Goal: Transaction & Acquisition: Purchase product/service

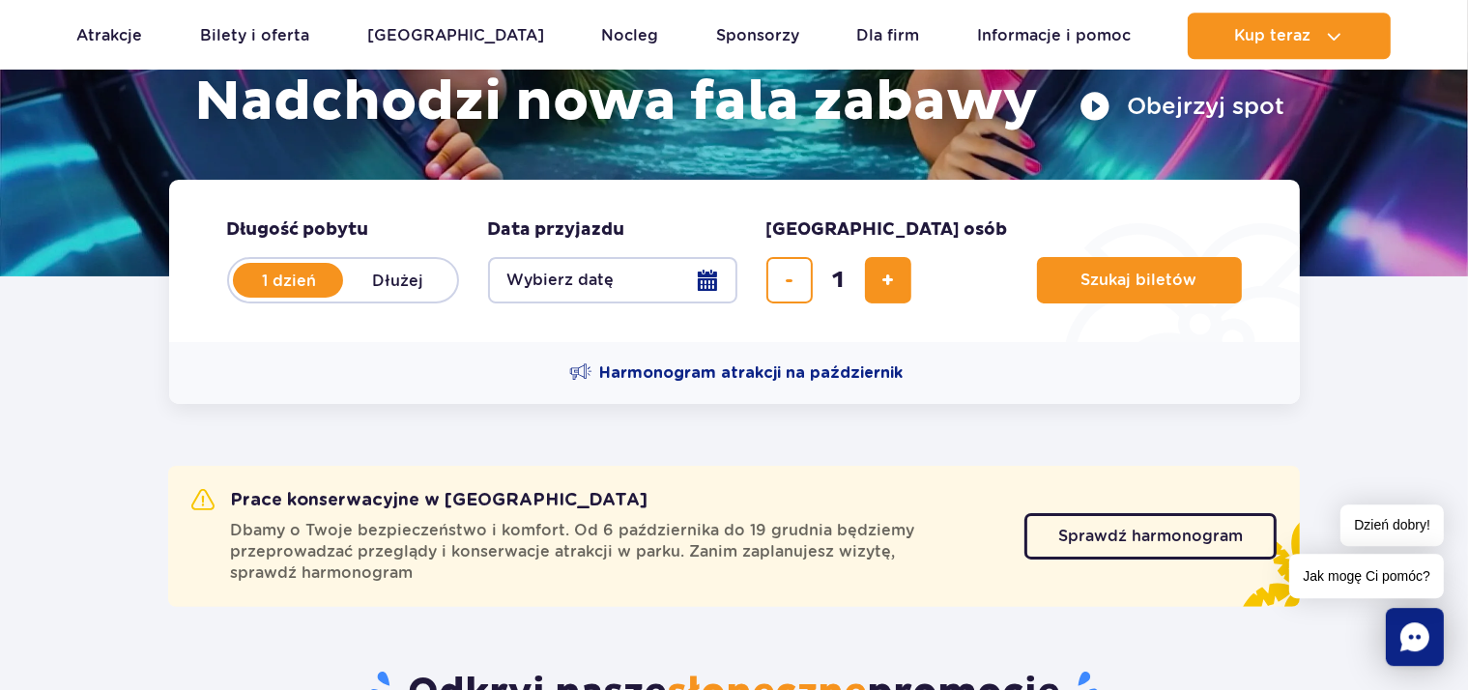
scroll to position [374, 0]
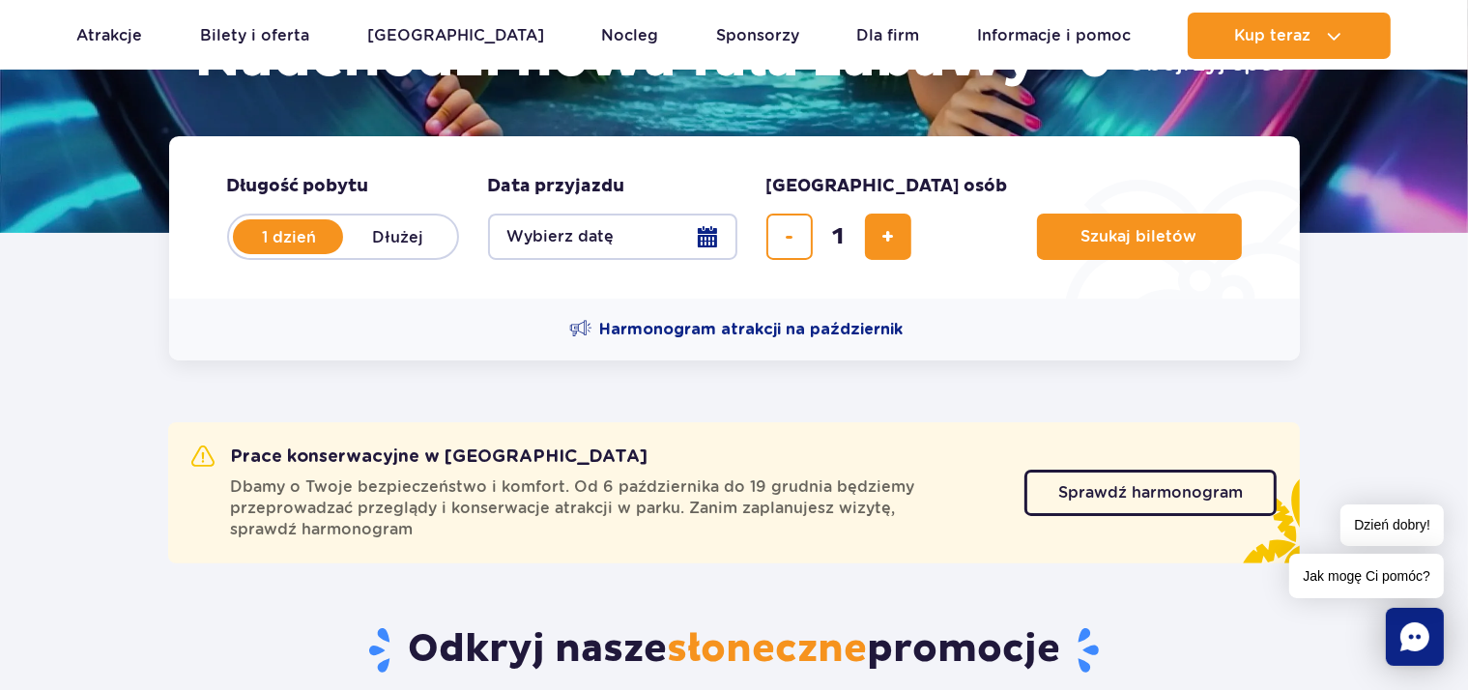
click at [538, 238] on button "Wybierz datę" at bounding box center [612, 237] width 249 height 46
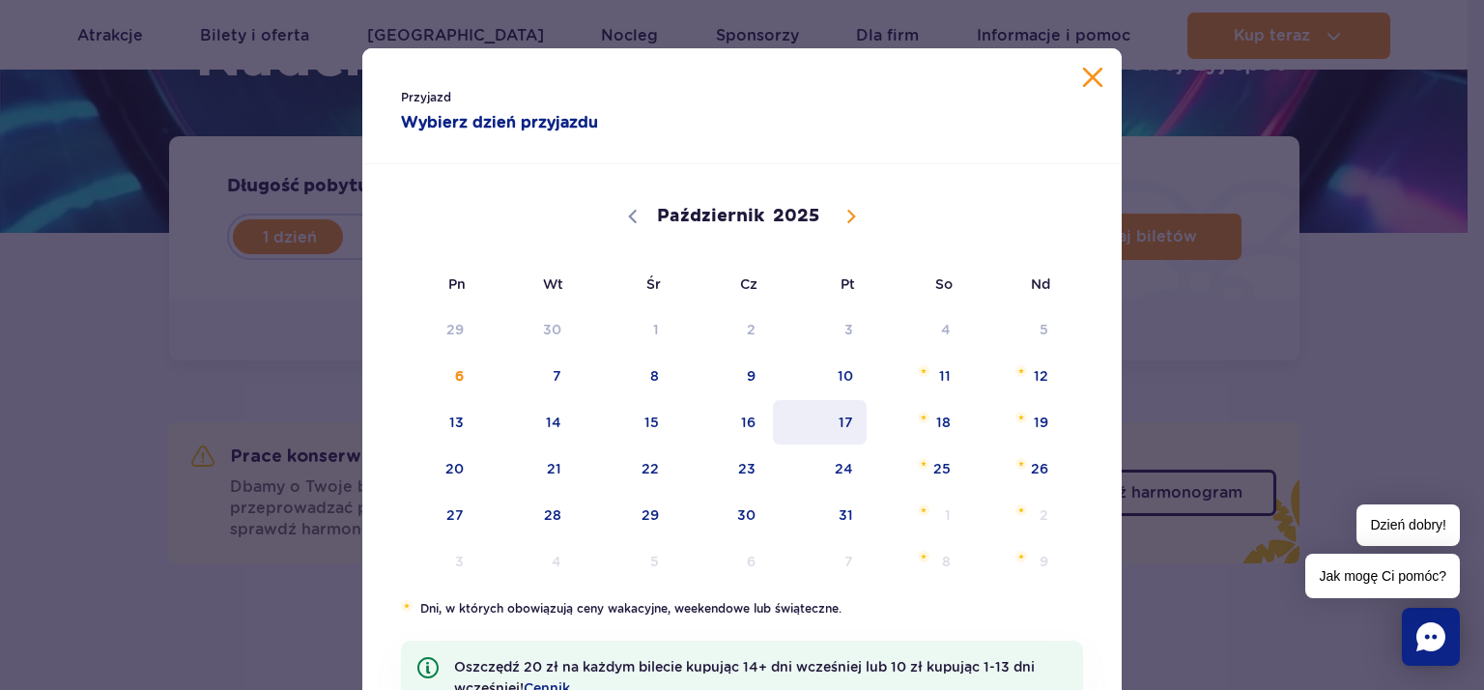
click at [841, 419] on span "17" at bounding box center [820, 422] width 98 height 44
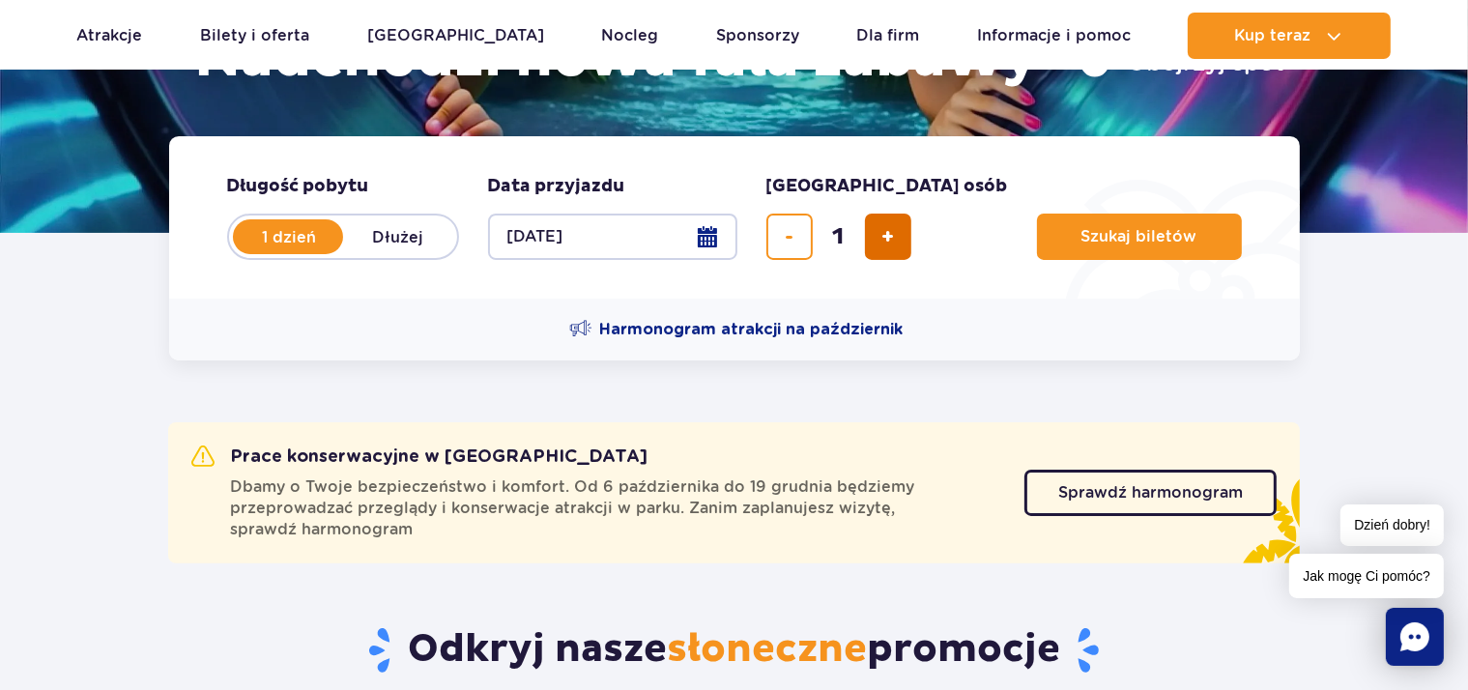
click at [897, 230] on button "dodaj bilet" at bounding box center [888, 237] width 46 height 46
type input "2"
click at [1037, 245] on button "Szukaj biletów" at bounding box center [1139, 237] width 205 height 46
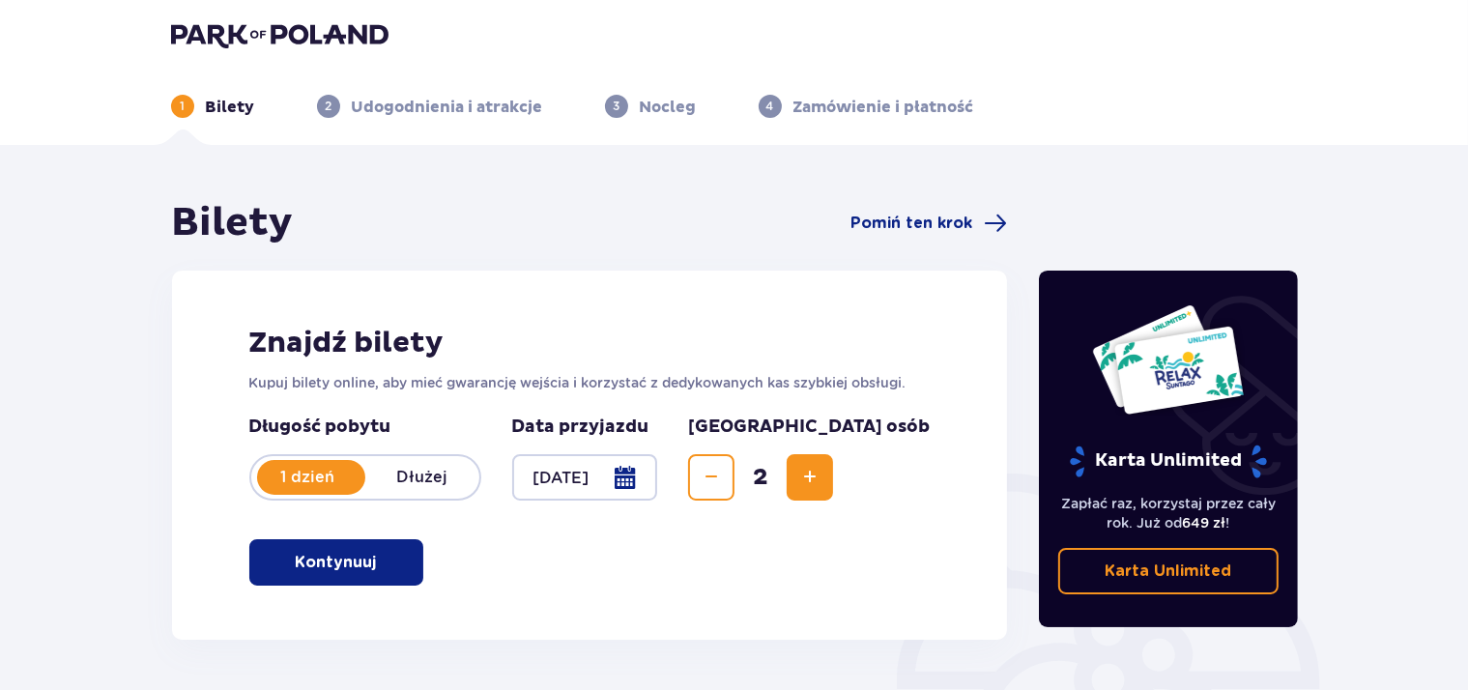
scroll to position [295, 0]
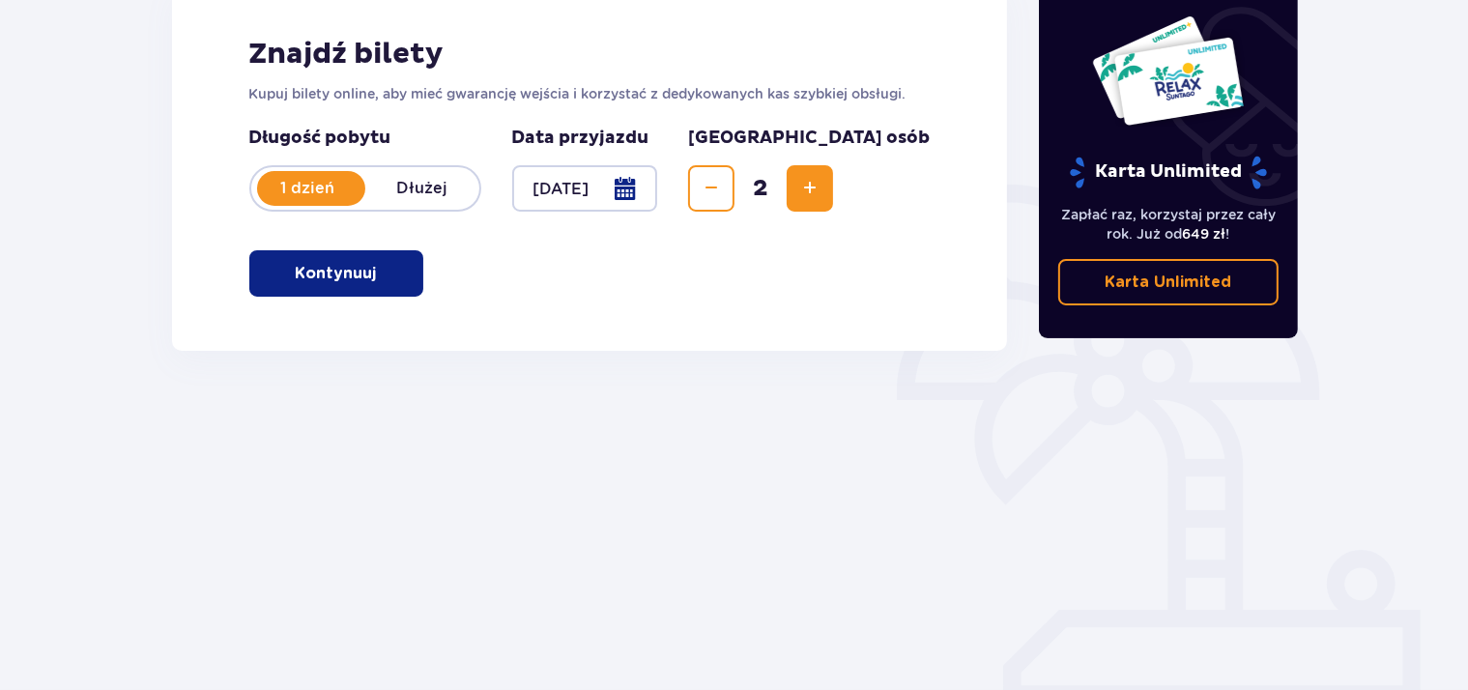
click at [401, 269] on button "Kontynuuj" at bounding box center [336, 273] width 174 height 46
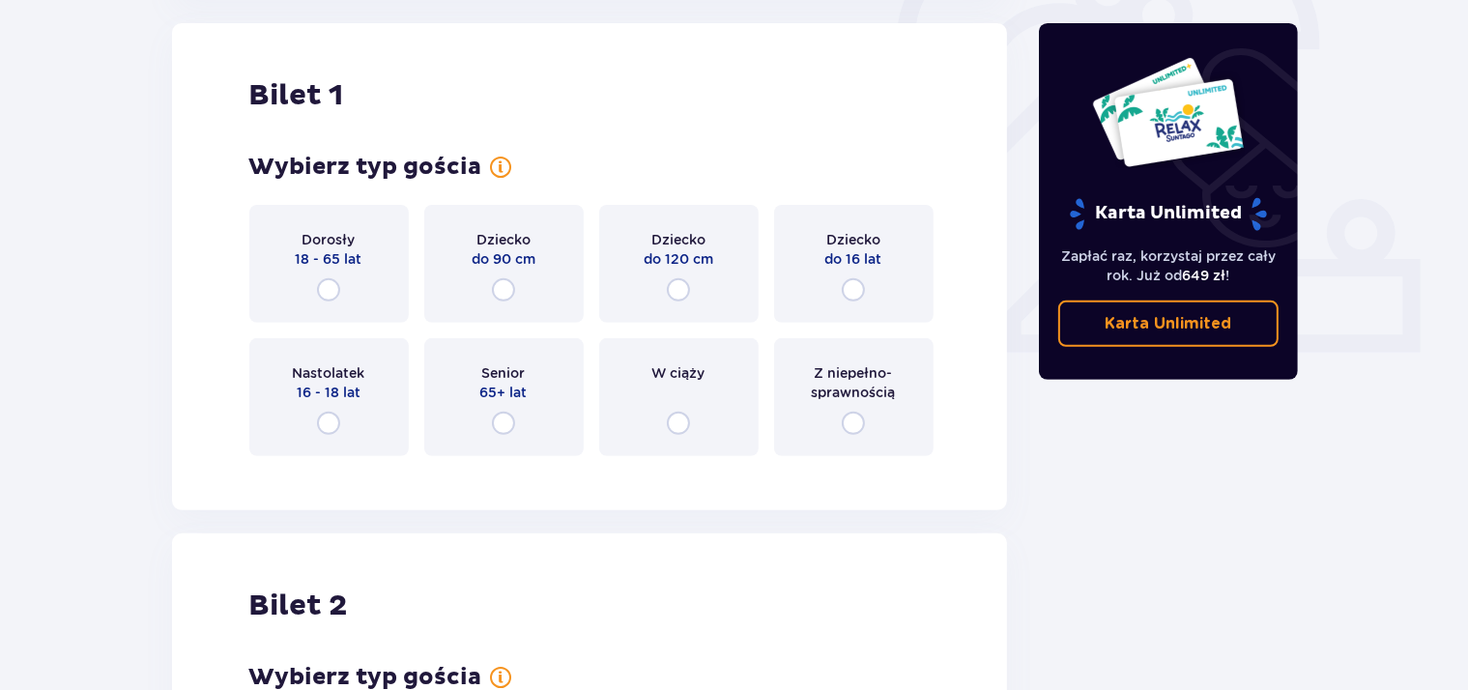
click at [389, 273] on div "Dorosły 18 - 65 lat" at bounding box center [328, 264] width 159 height 118
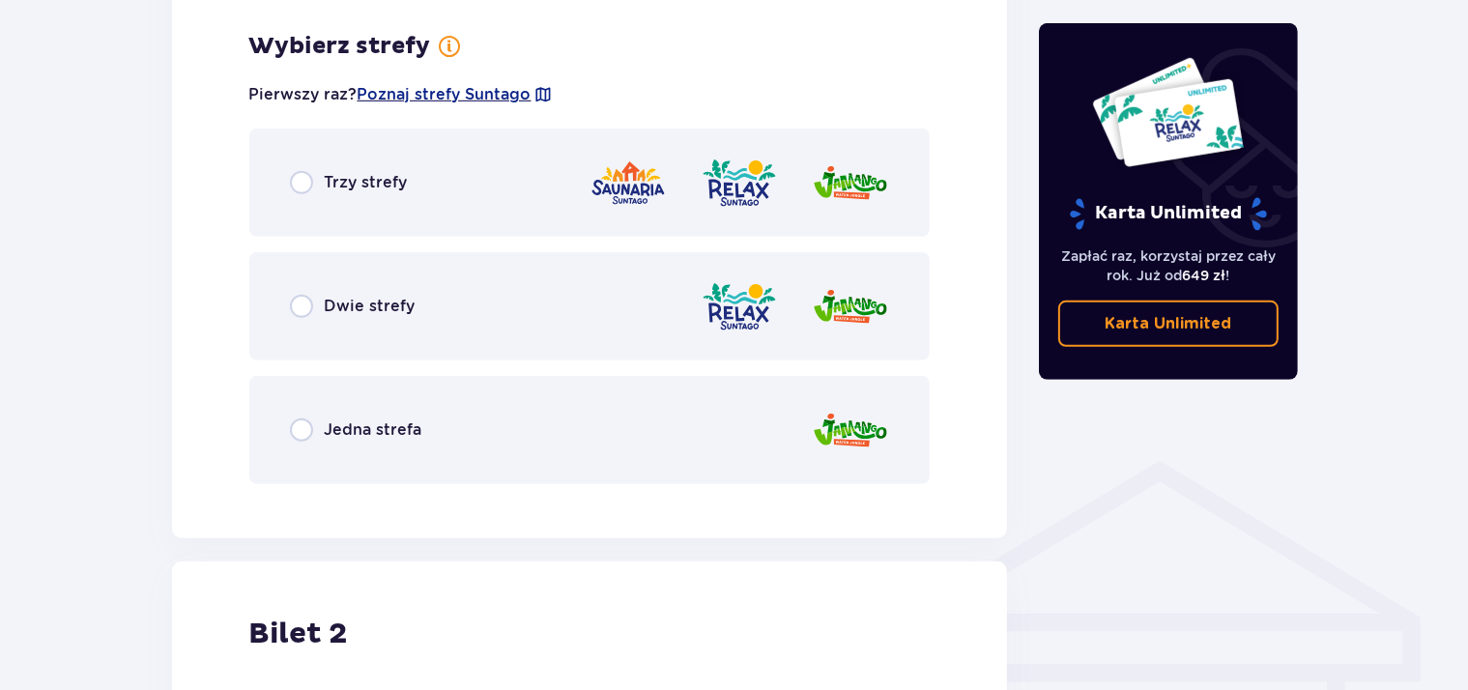
scroll to position [1117, 0]
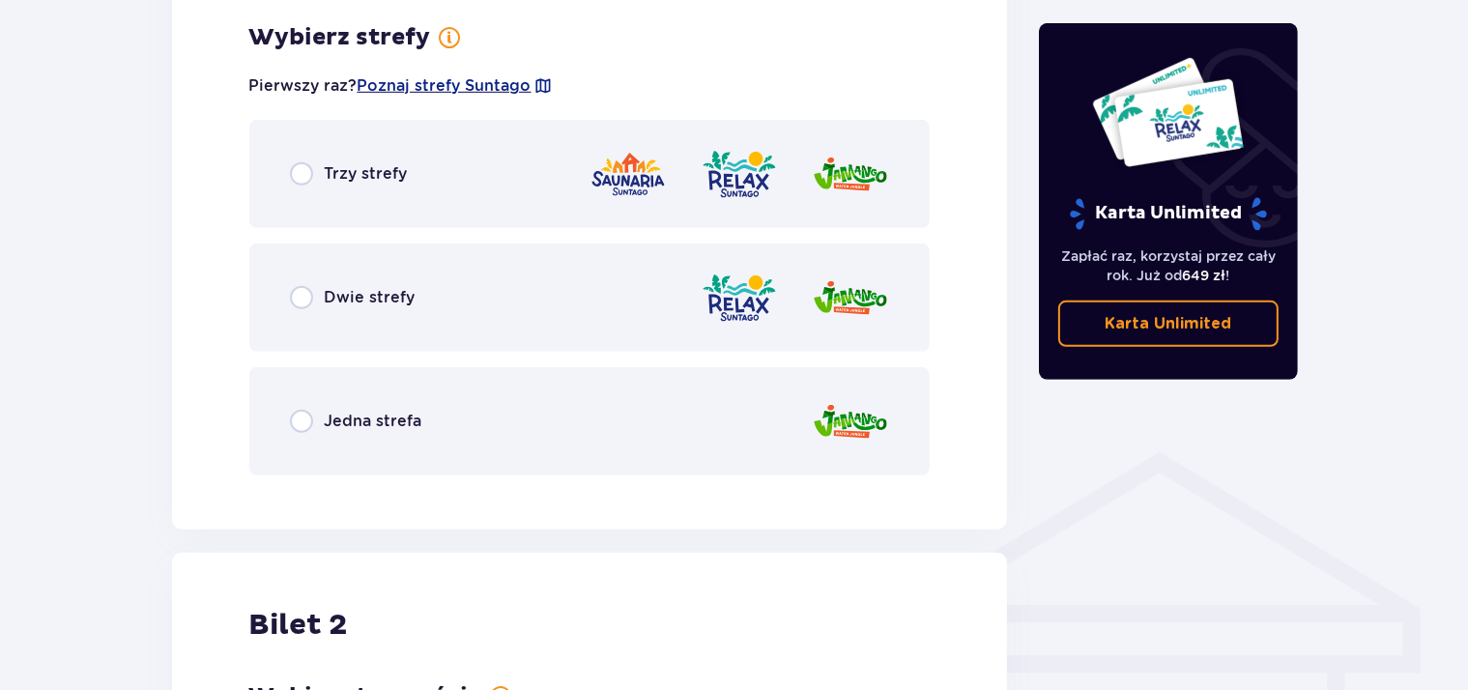
click at [432, 180] on div "Trzy strefy" at bounding box center [589, 174] width 681 height 108
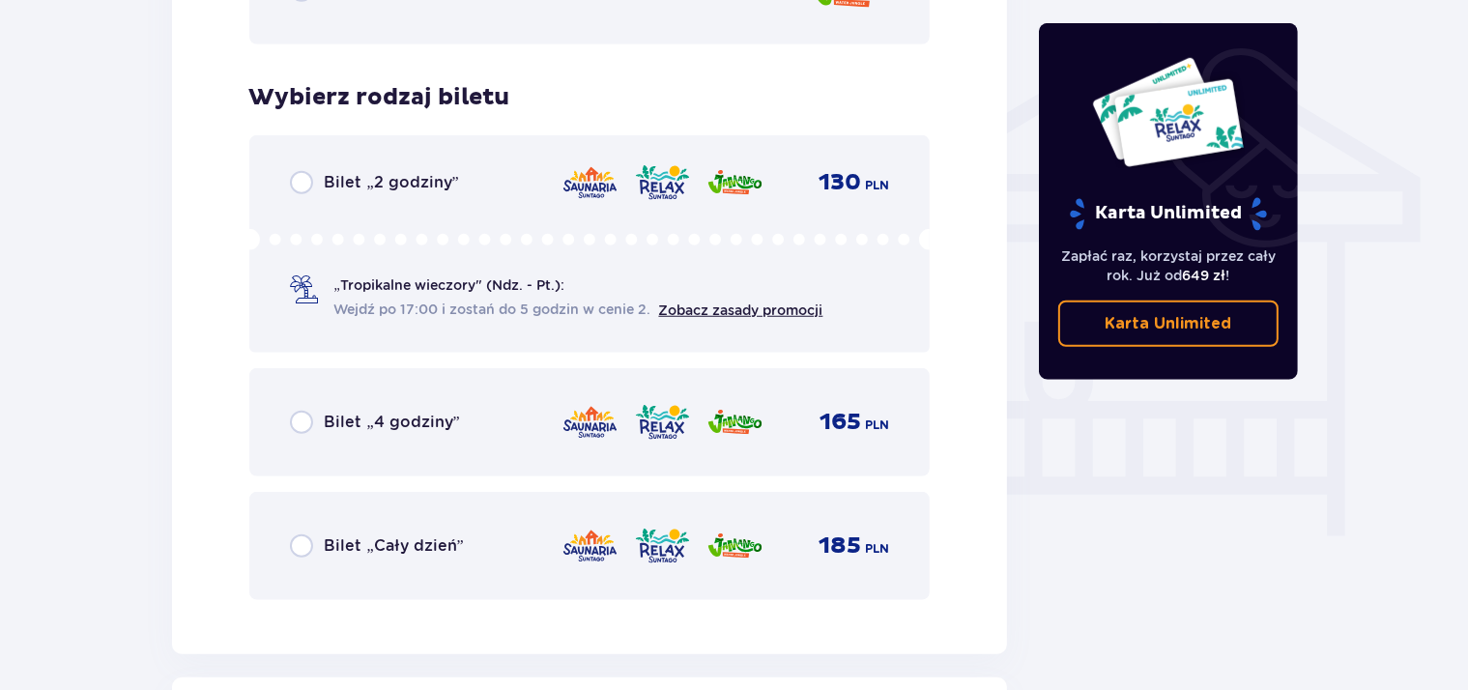
scroll to position [1608, 0]
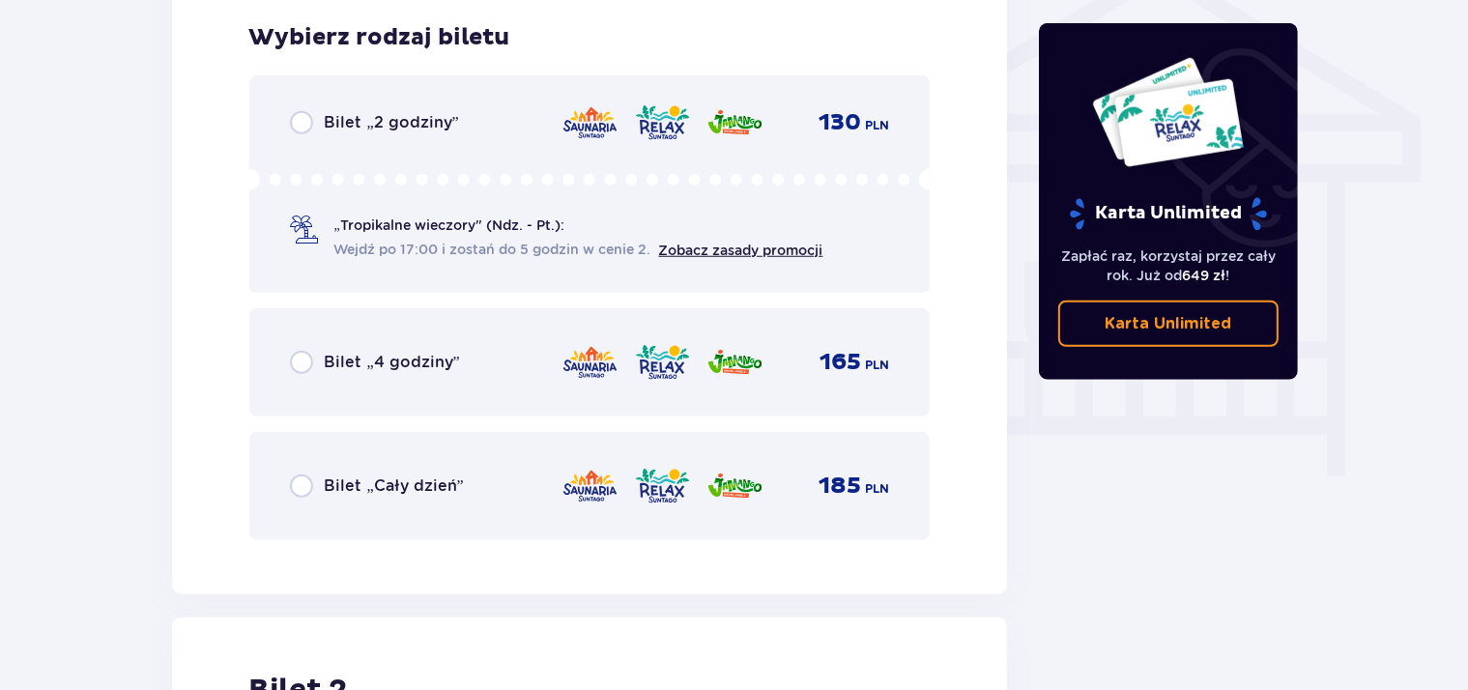
click at [442, 129] on span "Bilet „2 godziny”" at bounding box center [392, 122] width 134 height 21
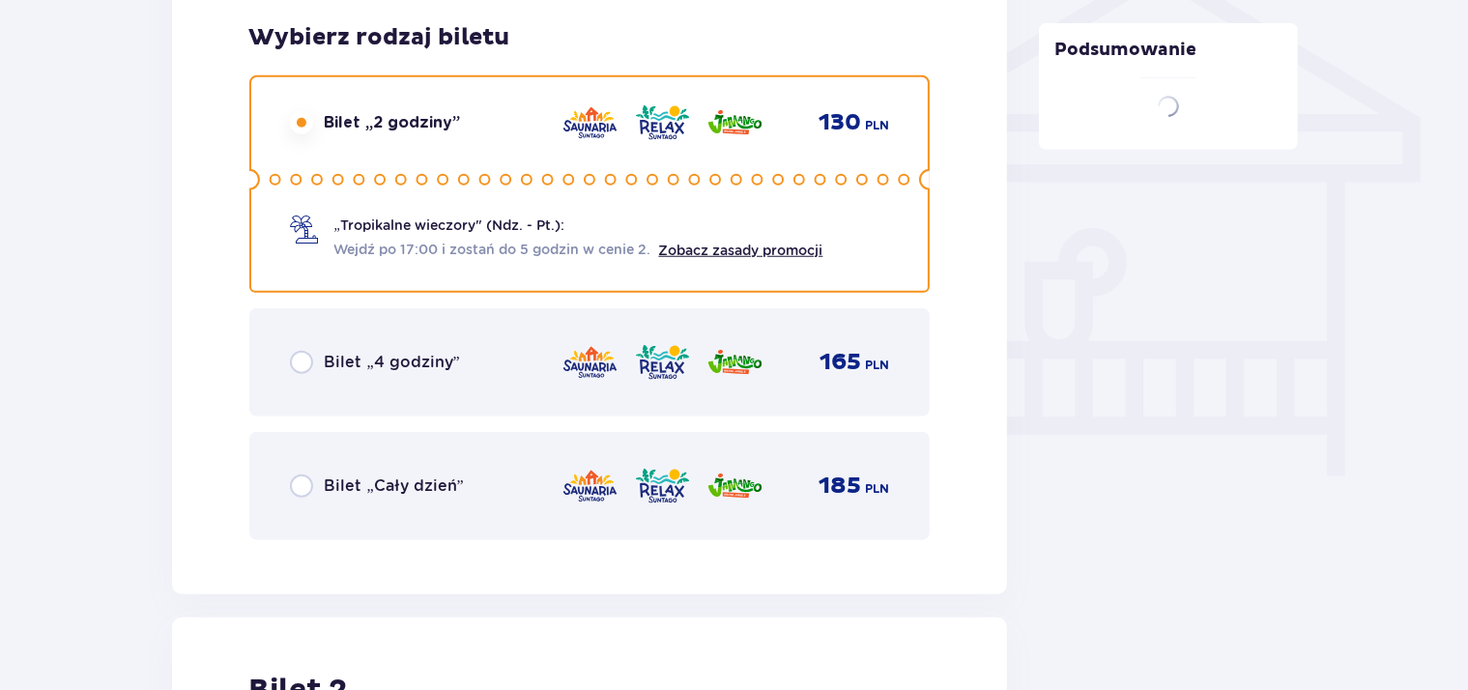
scroll to position [2201, 0]
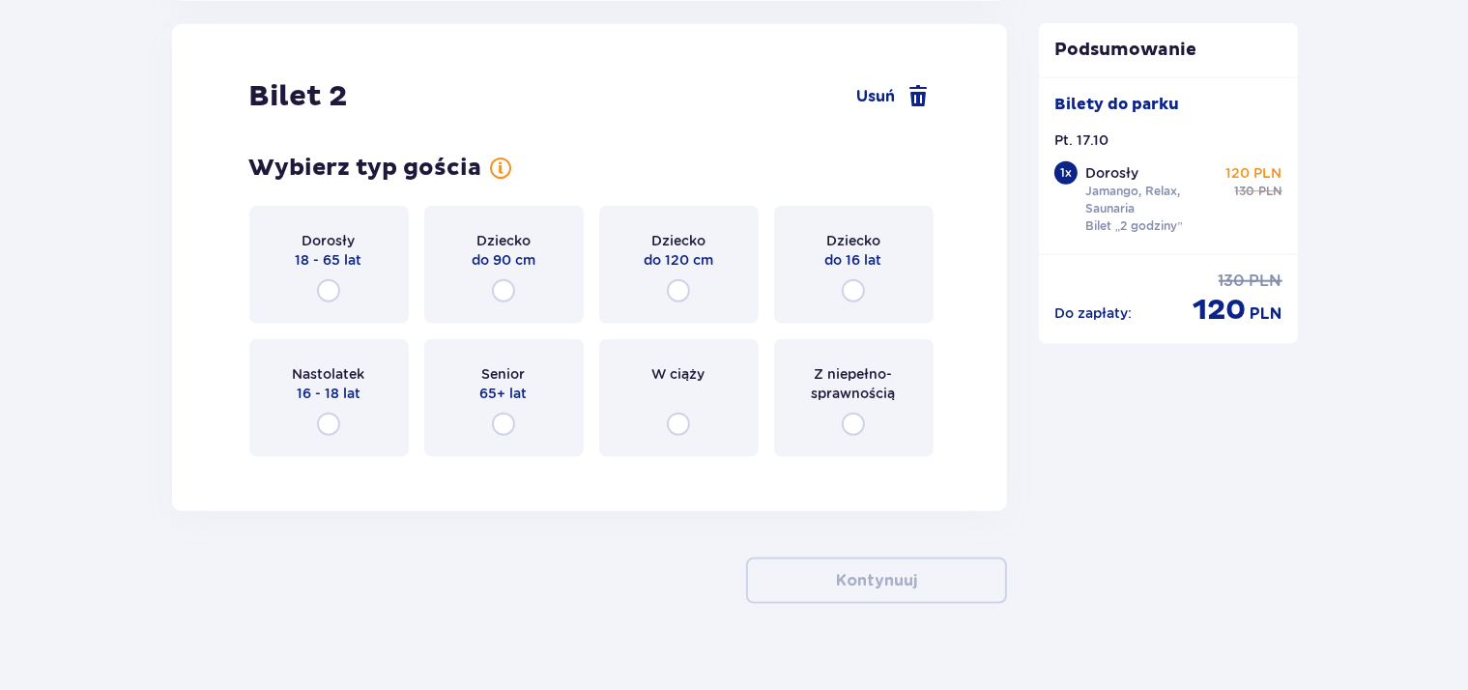
click at [341, 269] on div "Dorosły 18 - 65 lat" at bounding box center [328, 265] width 159 height 118
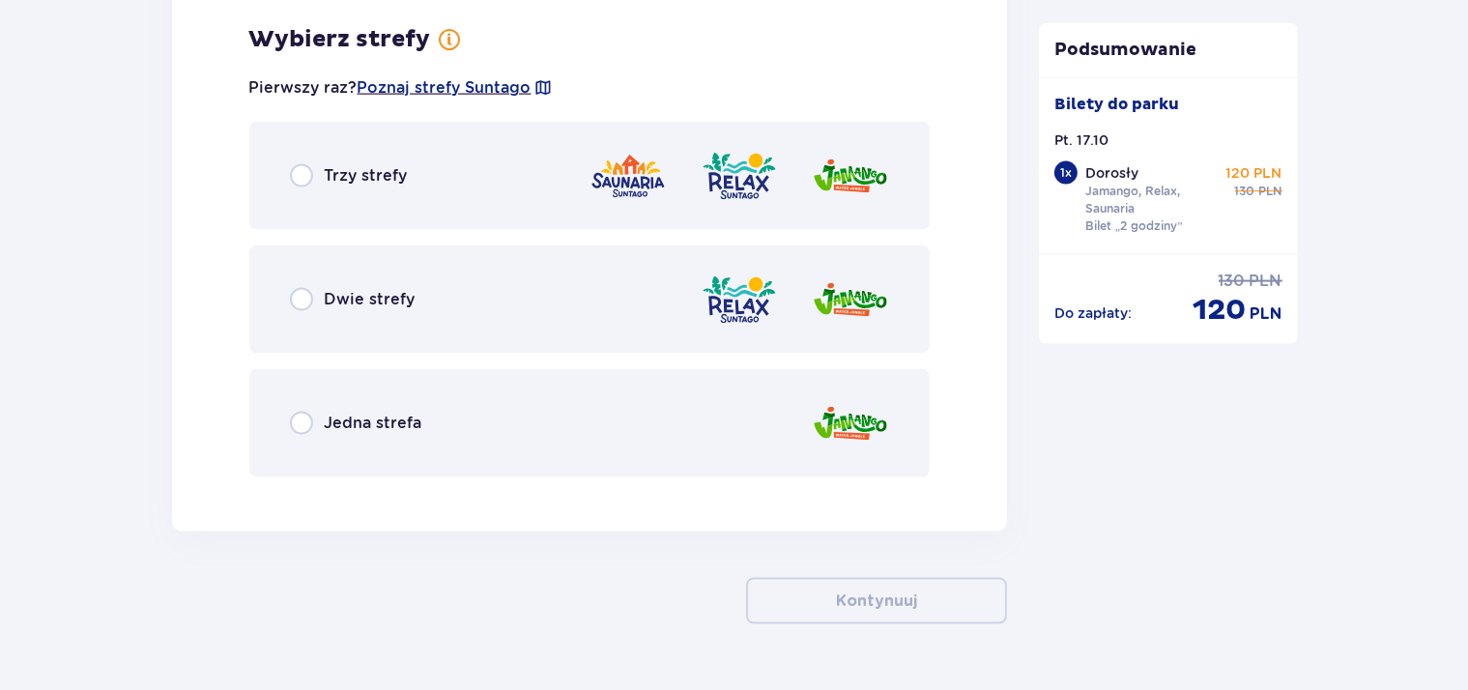
scroll to position [2672, 0]
click at [385, 173] on span "Trzy strefy" at bounding box center [366, 174] width 83 height 21
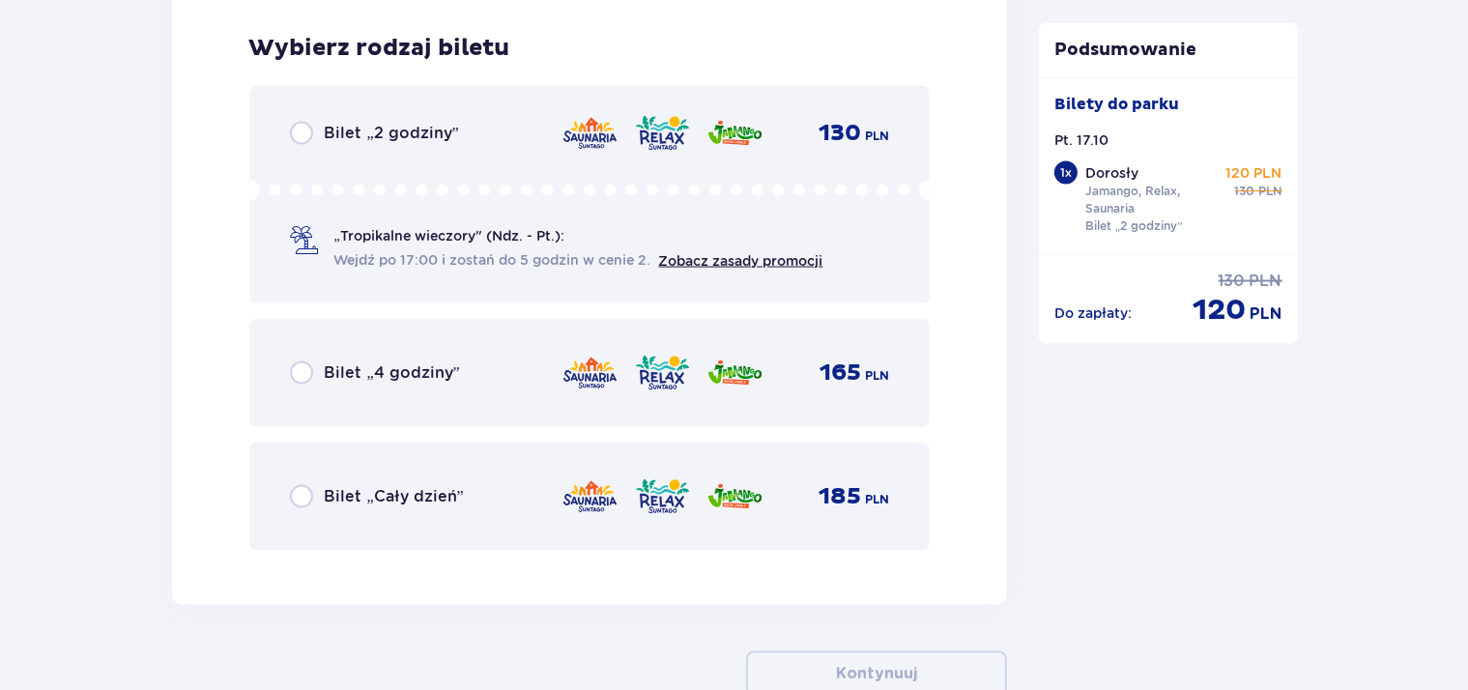
scroll to position [3163, 0]
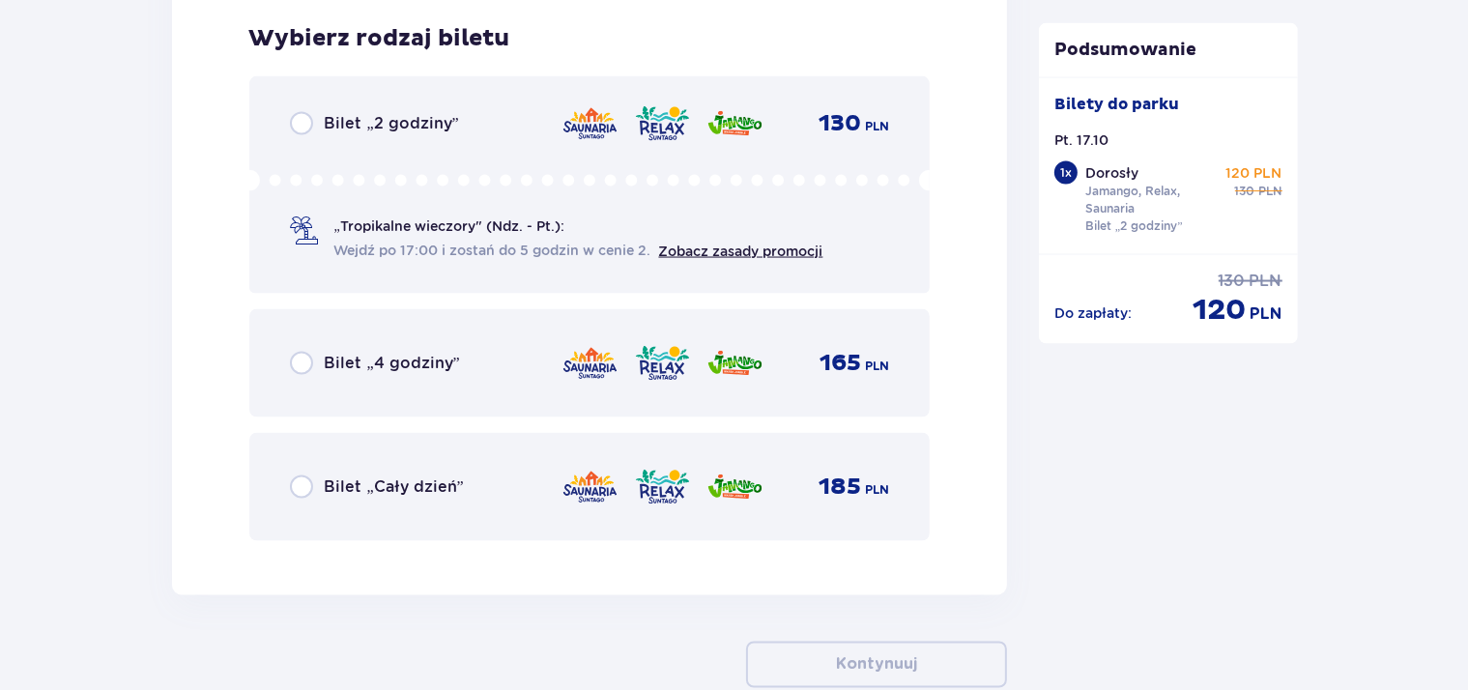
click at [438, 109] on div "Bilet „2 godziny” 130 PLN „Tropikalne wieczory" (Ndz. - Pt.): Wejdź po 17:00 i …" at bounding box center [589, 184] width 681 height 217
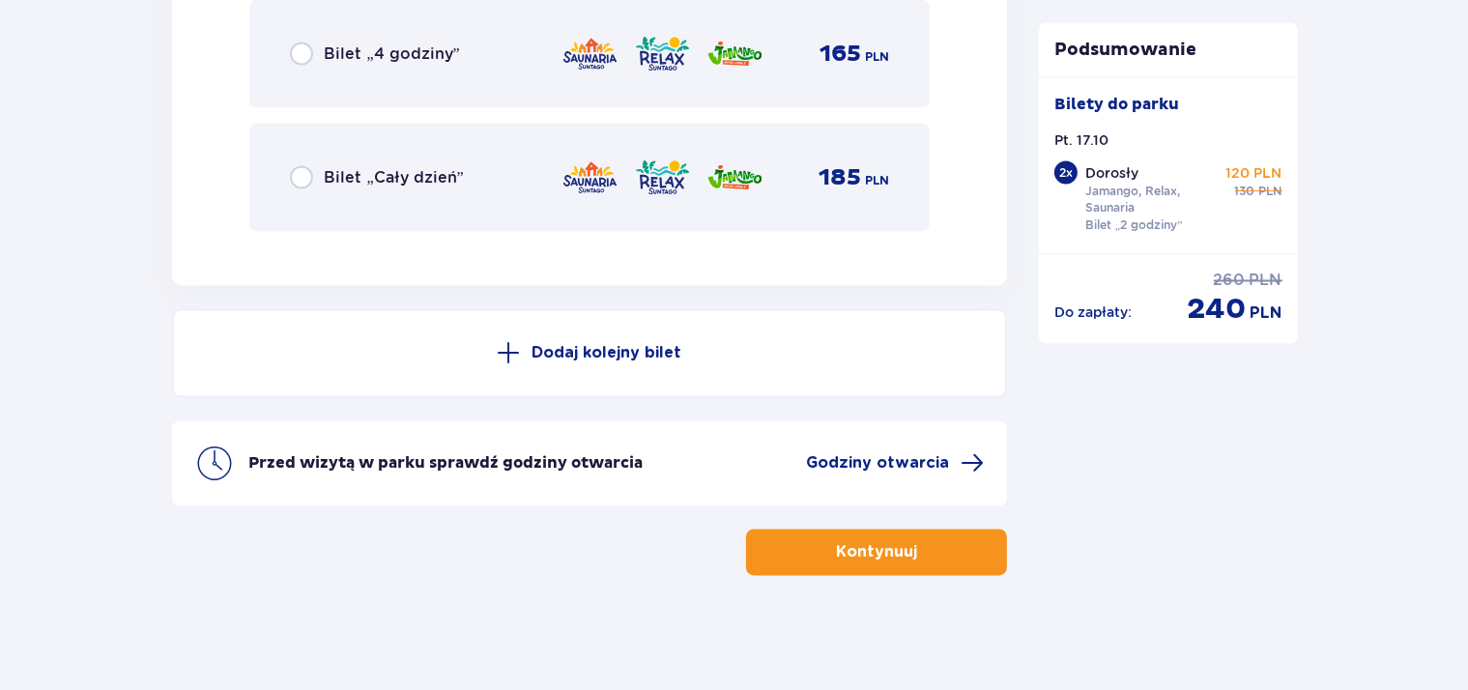
scroll to position [3471, 0]
click at [887, 547] on p "Kontynuuj" at bounding box center [876, 553] width 81 height 21
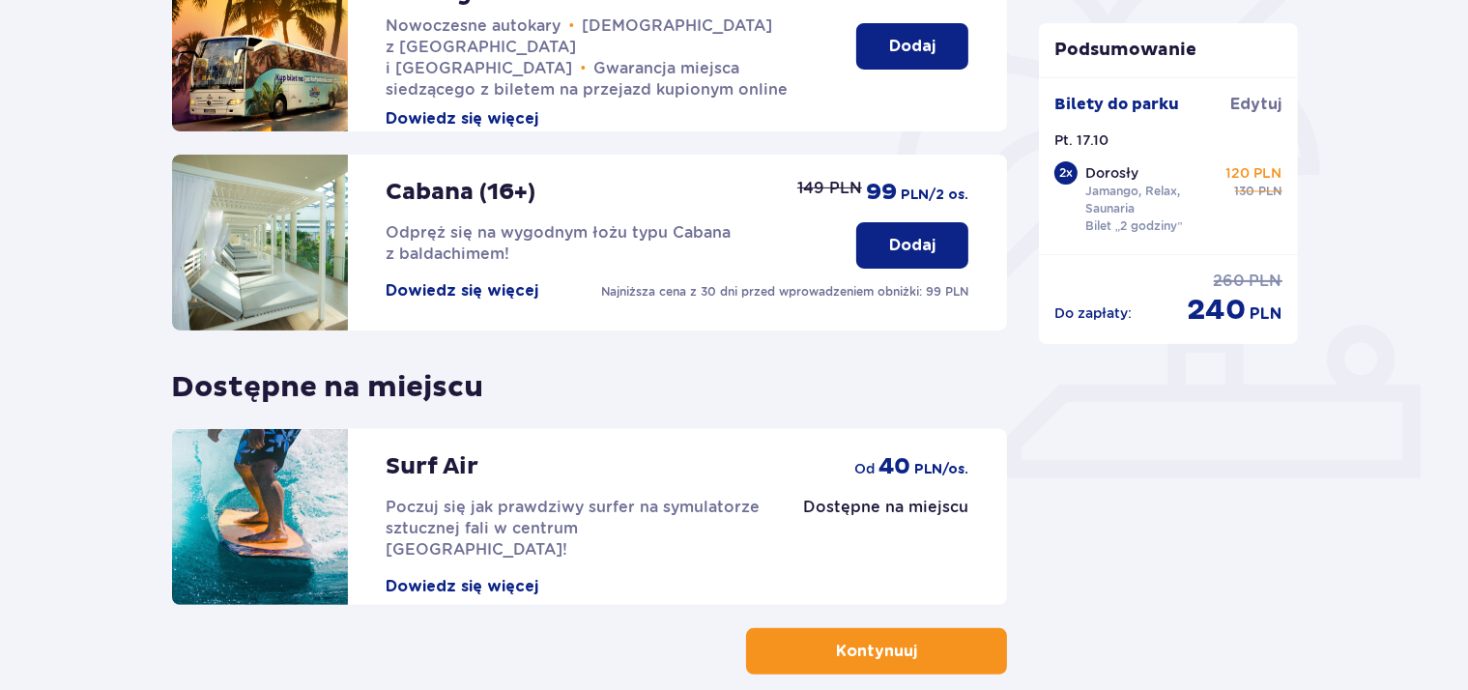
scroll to position [620, 0]
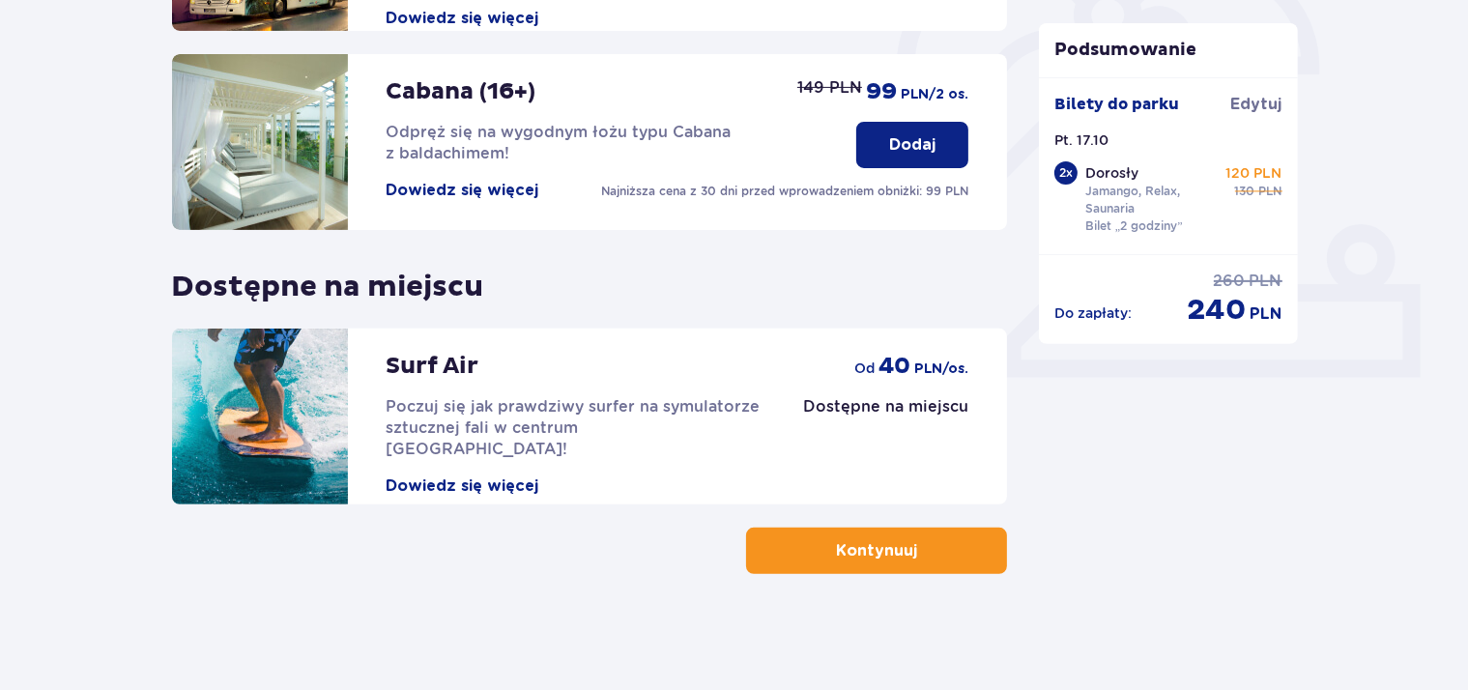
click at [891, 555] on p "Kontynuuj" at bounding box center [876, 550] width 81 height 21
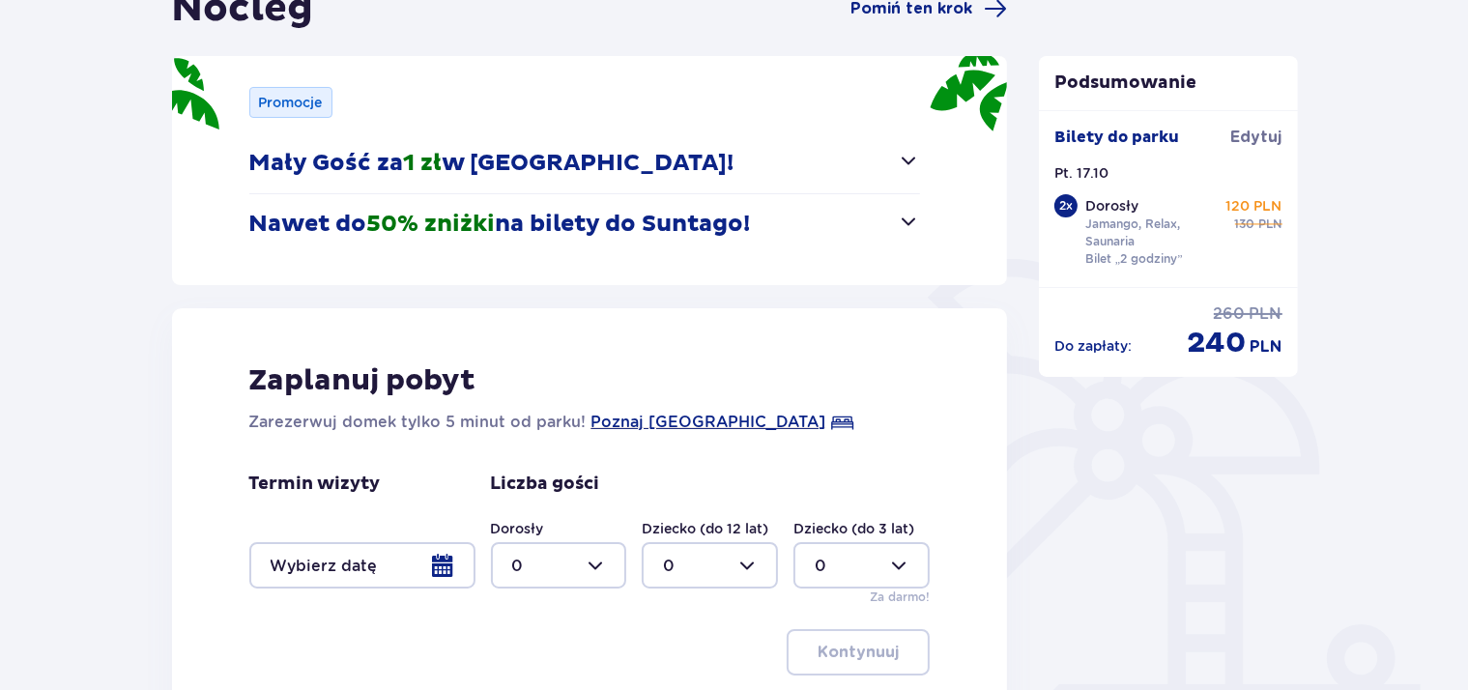
scroll to position [374, 0]
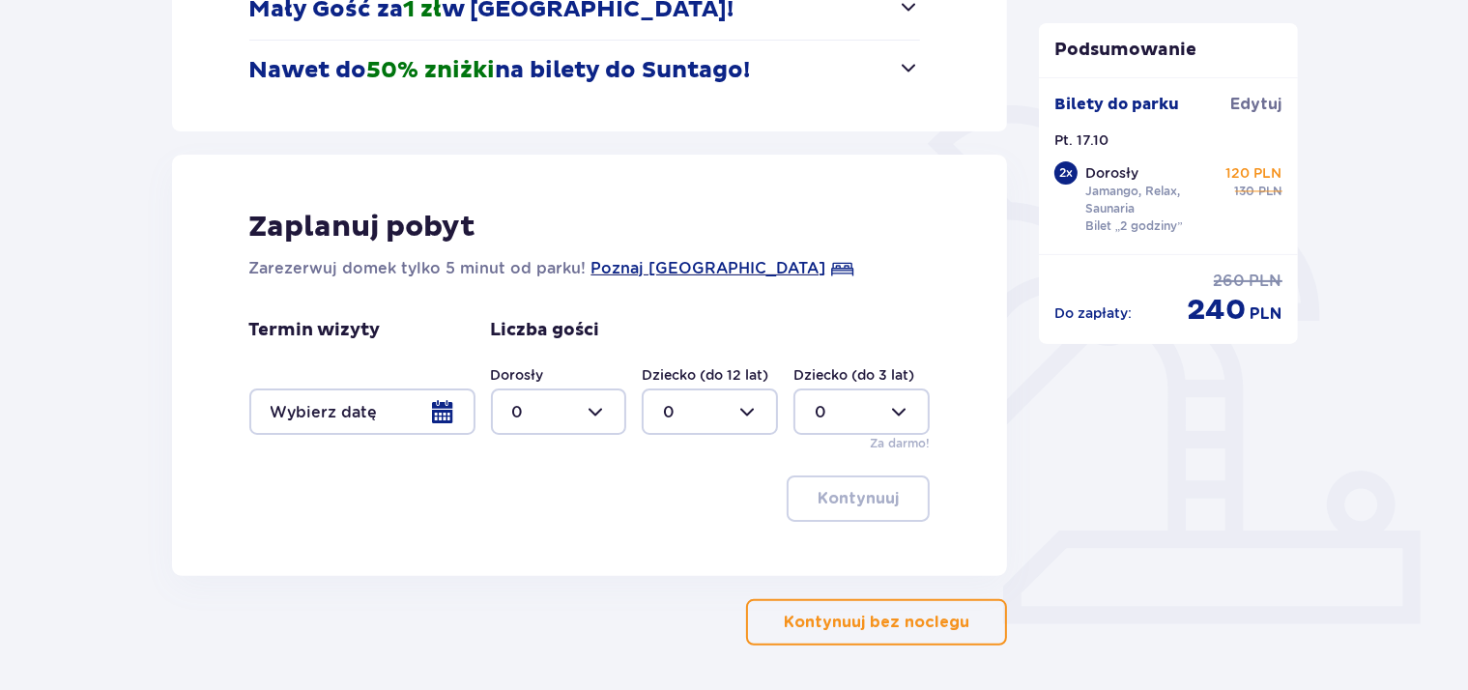
click at [821, 620] on p "Kontynuuj bez noclegu" at bounding box center [877, 622] width 186 height 21
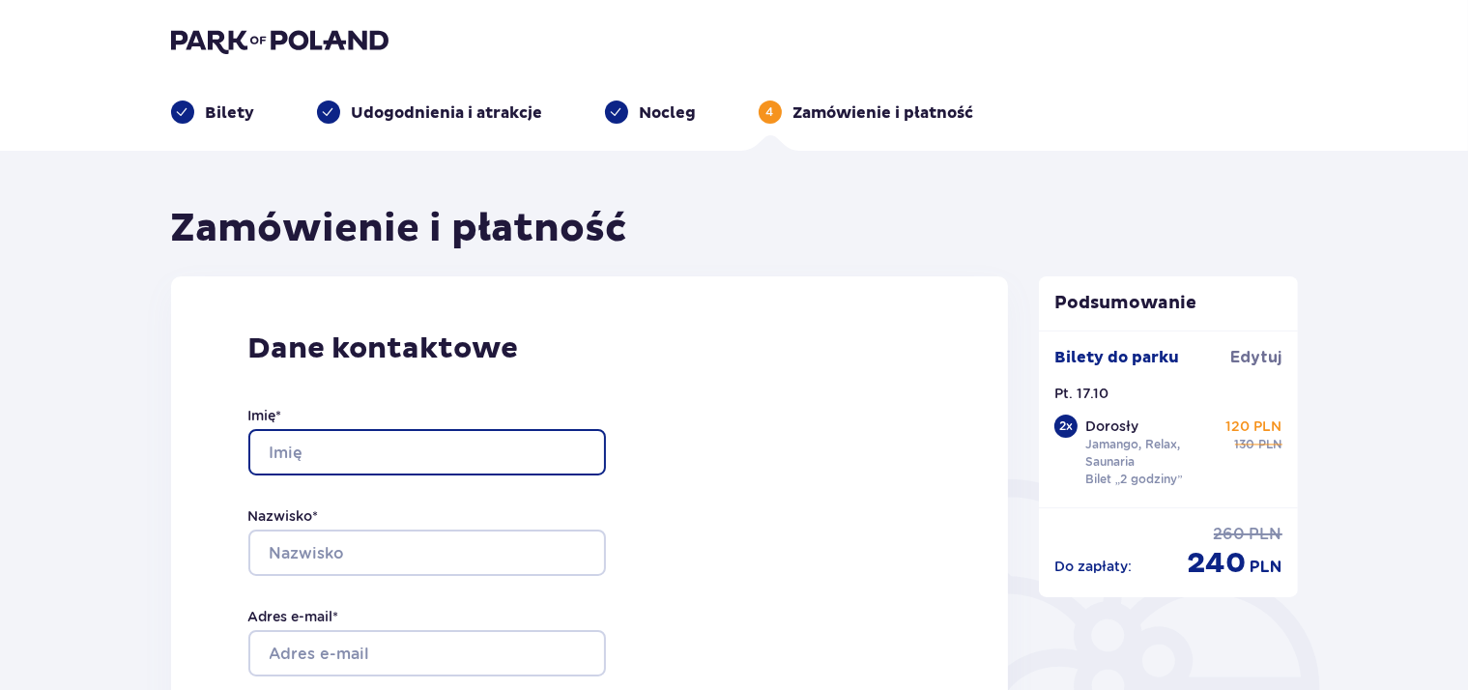
click at [327, 450] on input "Imię *" at bounding box center [426, 452] width 357 height 46
type input "[PERSON_NAME]"
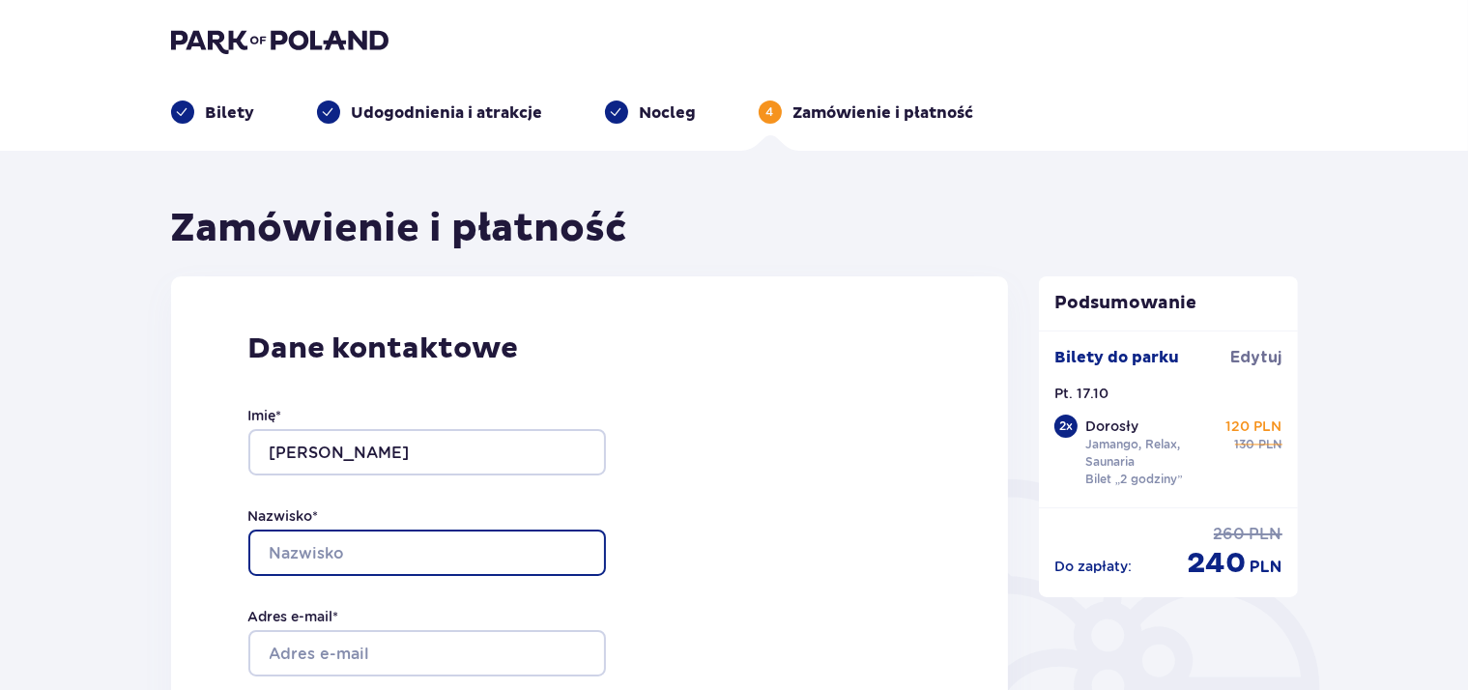
click at [301, 557] on input "Nazwisko *" at bounding box center [426, 552] width 357 height 46
click at [298, 555] on input "Nazwisko *" at bounding box center [426, 552] width 357 height 46
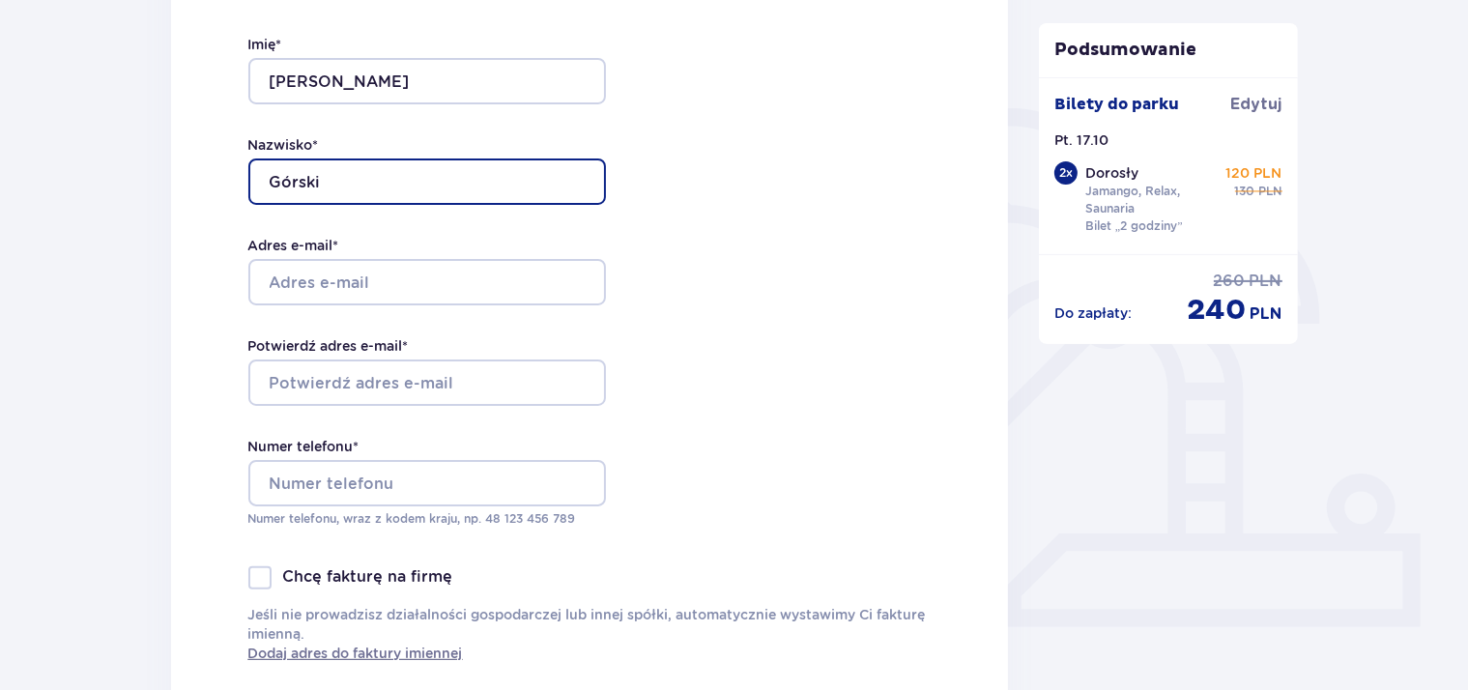
scroll to position [374, 0]
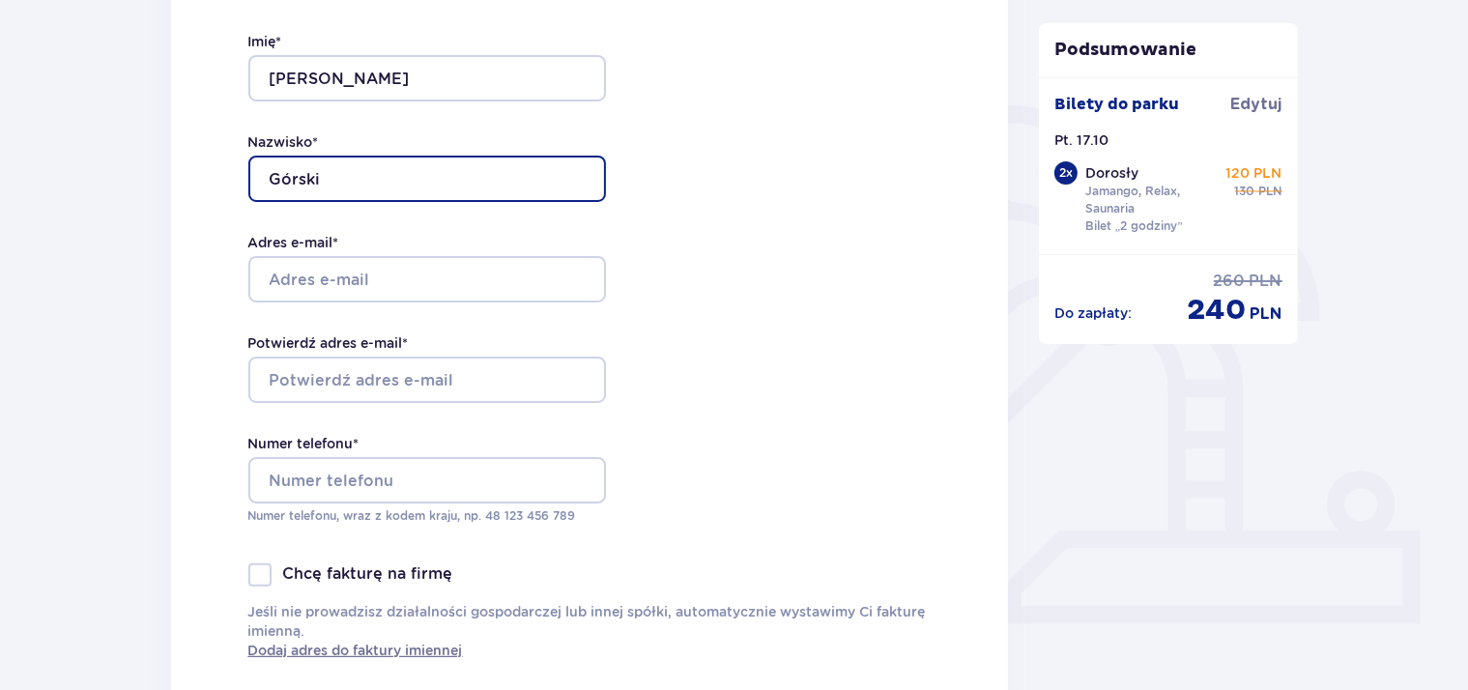
click at [354, 187] on input "Górski" at bounding box center [426, 179] width 357 height 46
type input "Górski"
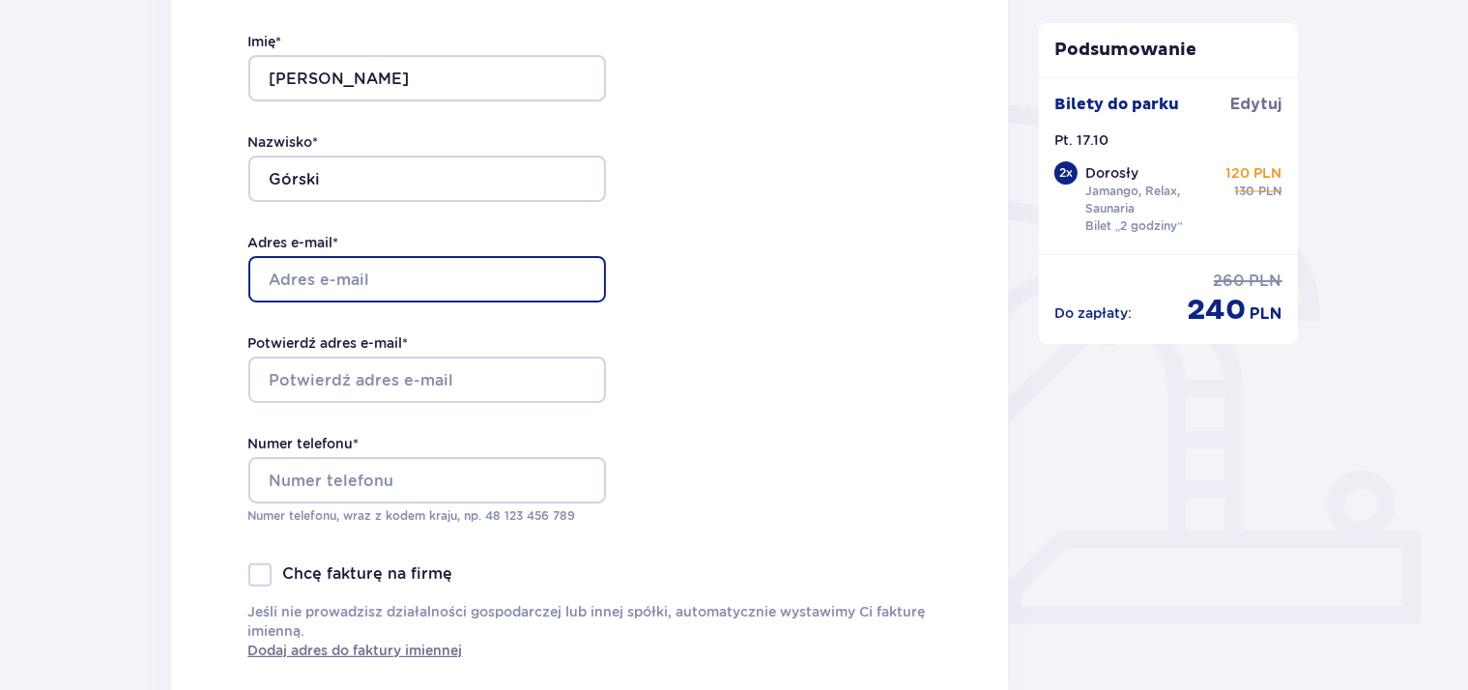
click at [388, 276] on input "Adres e-mail *" at bounding box center [426, 279] width 357 height 46
type input "[EMAIL_ADDRESS][DOMAIN_NAME]"
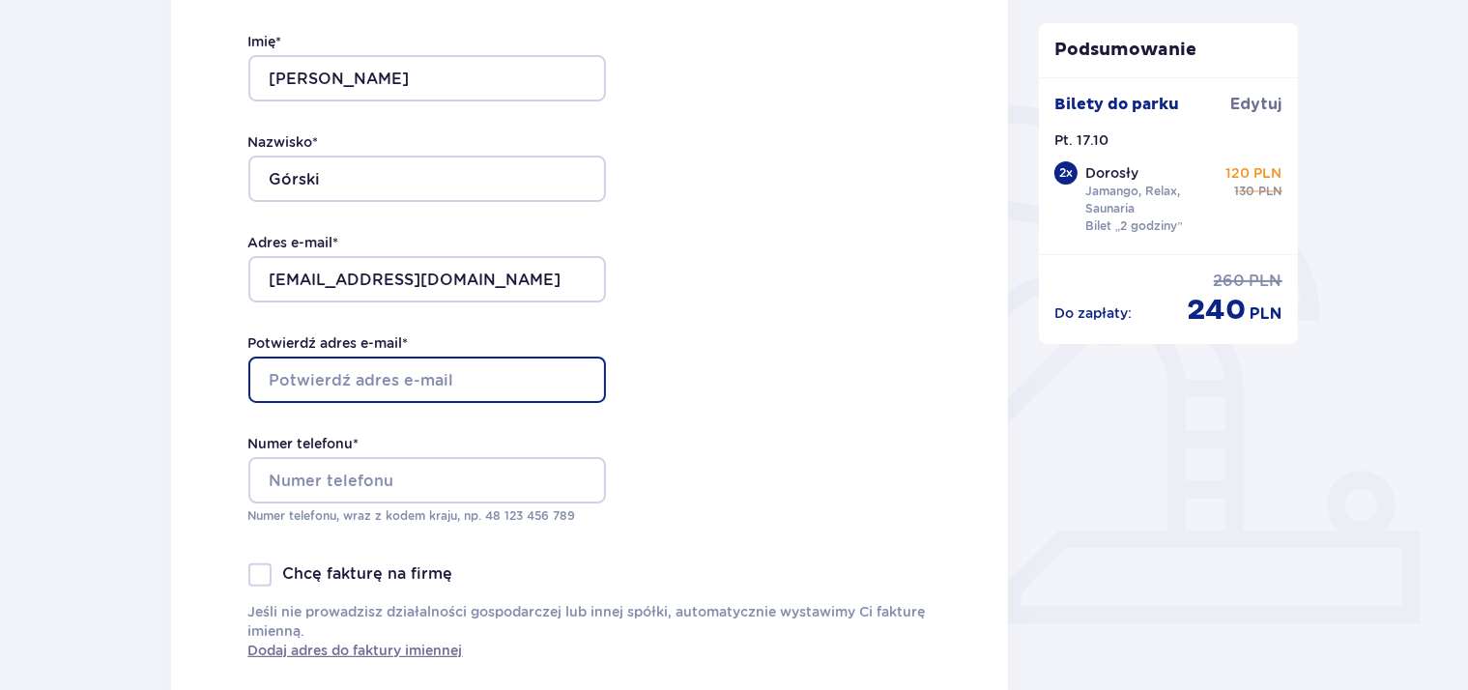
click at [355, 365] on input "Potwierdź adres e-mail *" at bounding box center [426, 380] width 357 height 46
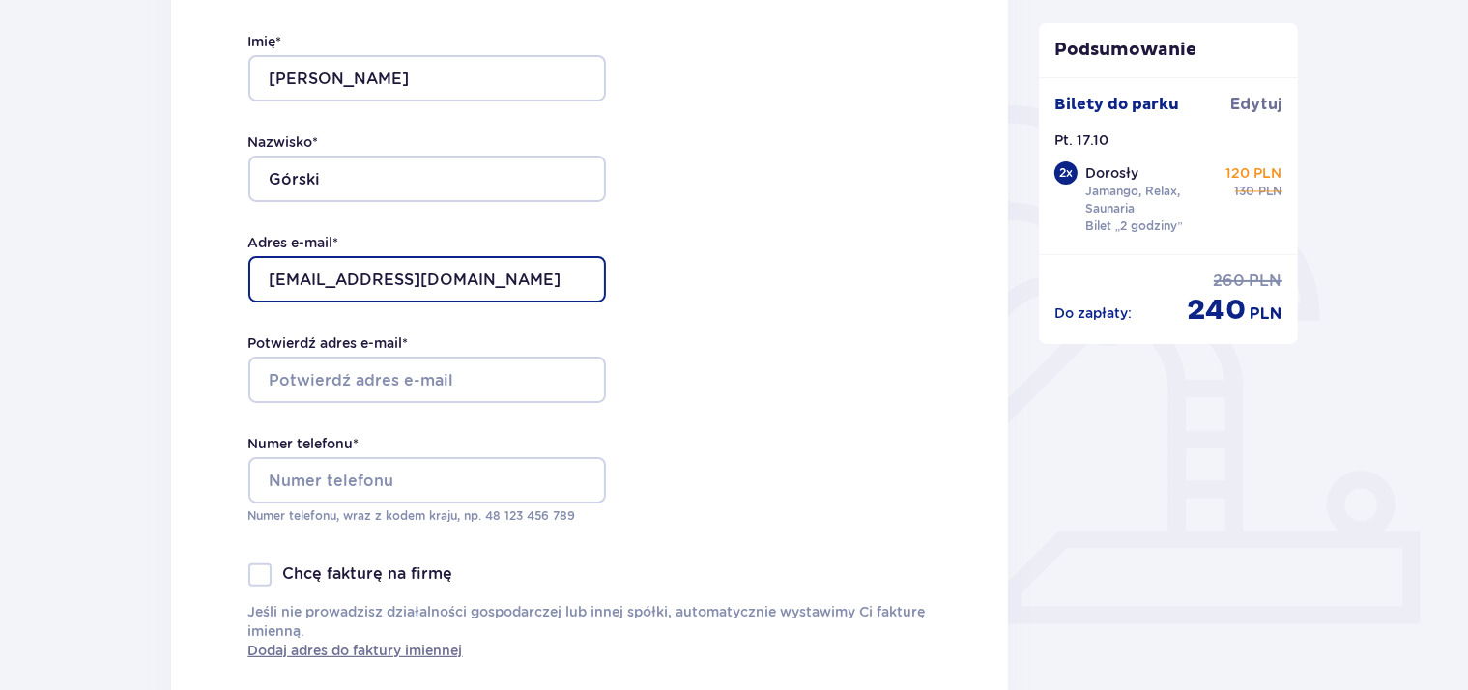
drag, startPoint x: 269, startPoint y: 281, endPoint x: 318, endPoint y: 279, distance: 49.3
click at [318, 279] on input "[EMAIL_ADDRESS][DOMAIN_NAME]" at bounding box center [426, 279] width 357 height 46
click at [218, 299] on div "Dane kontaktowe Imię * [PERSON_NAME] * Górski Adres e-mail * [EMAIL_ADDRESS][DO…" at bounding box center [590, 308] width 838 height 812
drag, startPoint x: 262, startPoint y: 279, endPoint x: 411, endPoint y: 279, distance: 148.8
click at [411, 279] on input "[EMAIL_ADDRESS][DOMAIN_NAME]" at bounding box center [426, 279] width 357 height 46
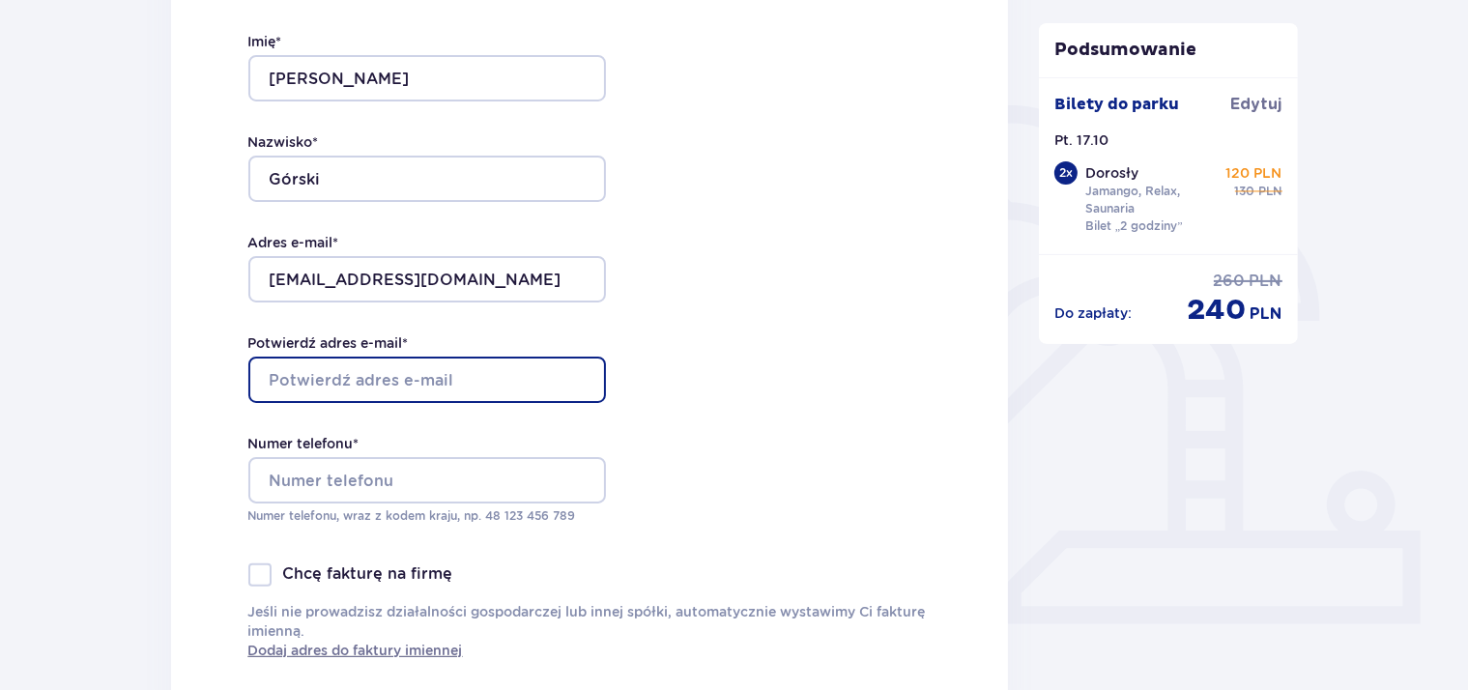
click at [305, 368] on input "Potwierdź adres e-mail *" at bounding box center [426, 380] width 357 height 46
type input "[EMAIL_ADDRESS][DOMAIN_NAME]"
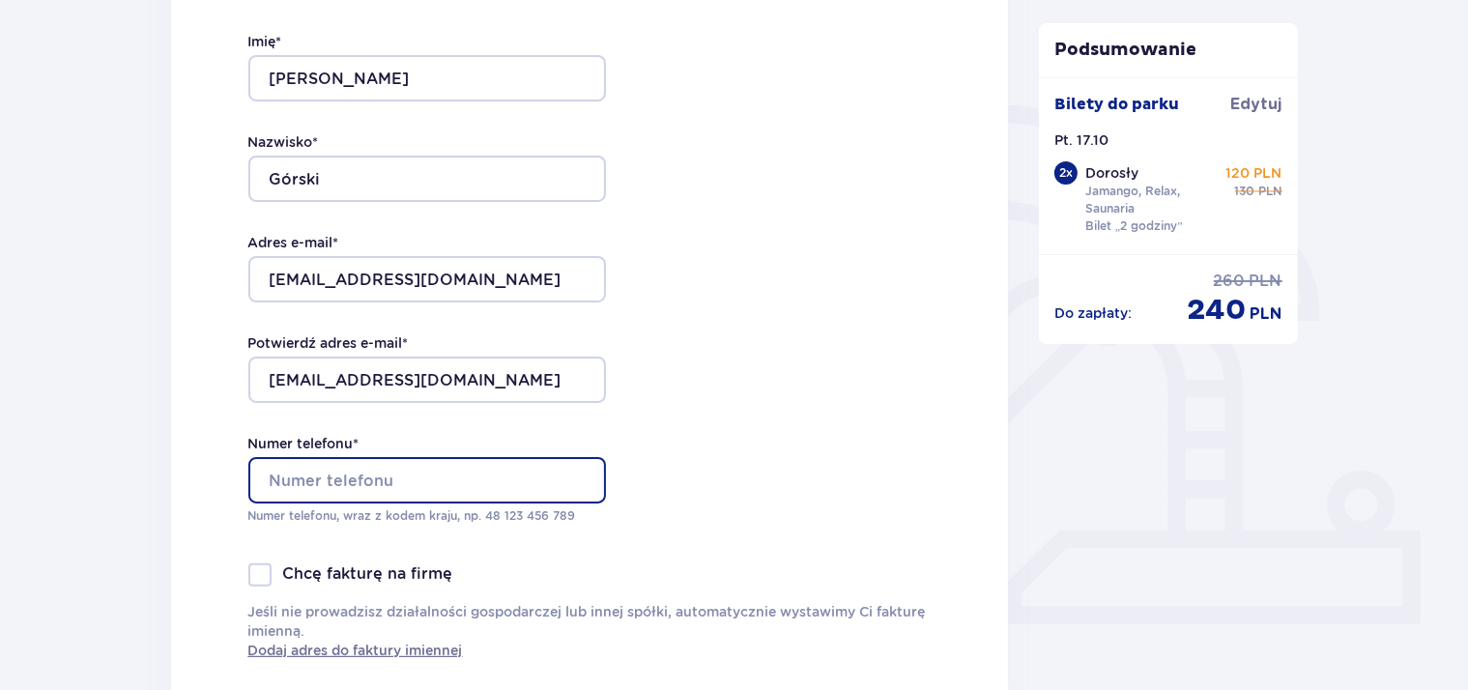
click at [470, 470] on input "Numer telefonu *" at bounding box center [426, 480] width 357 height 46
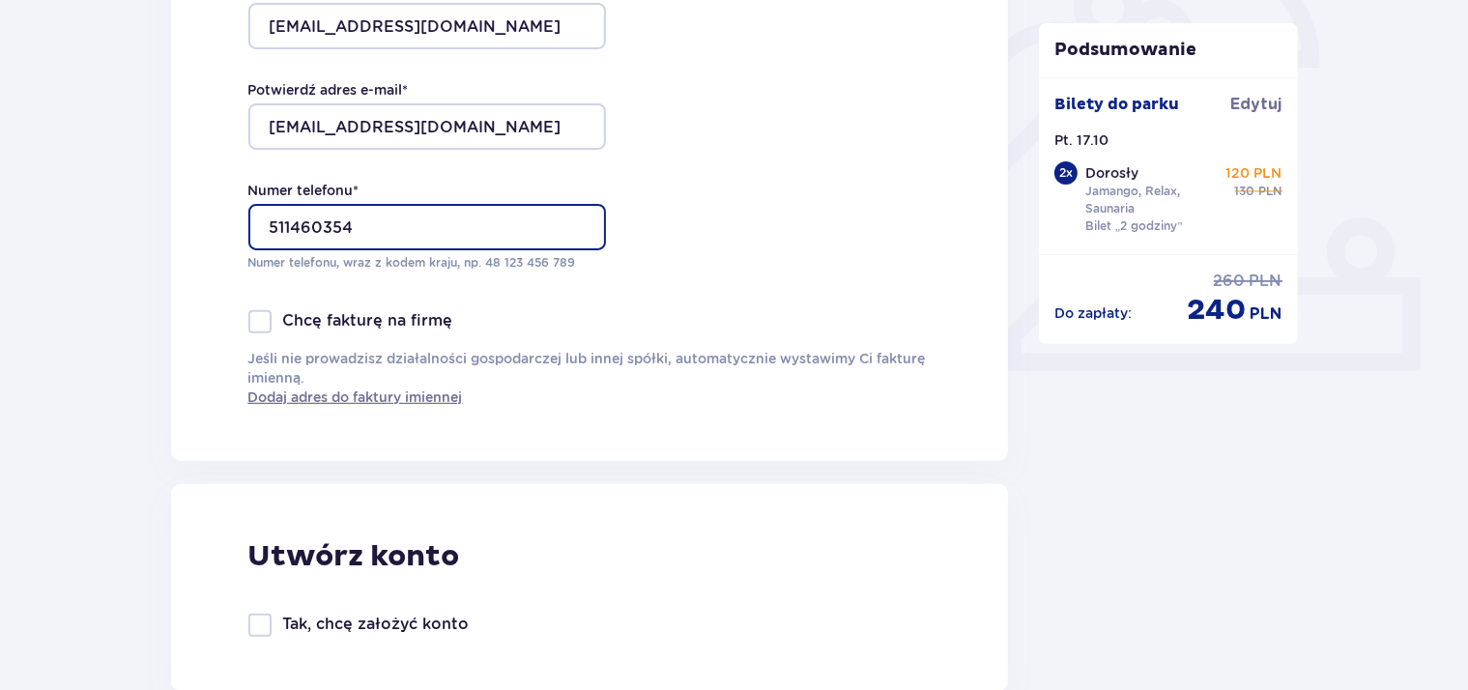
scroll to position [748, 0]
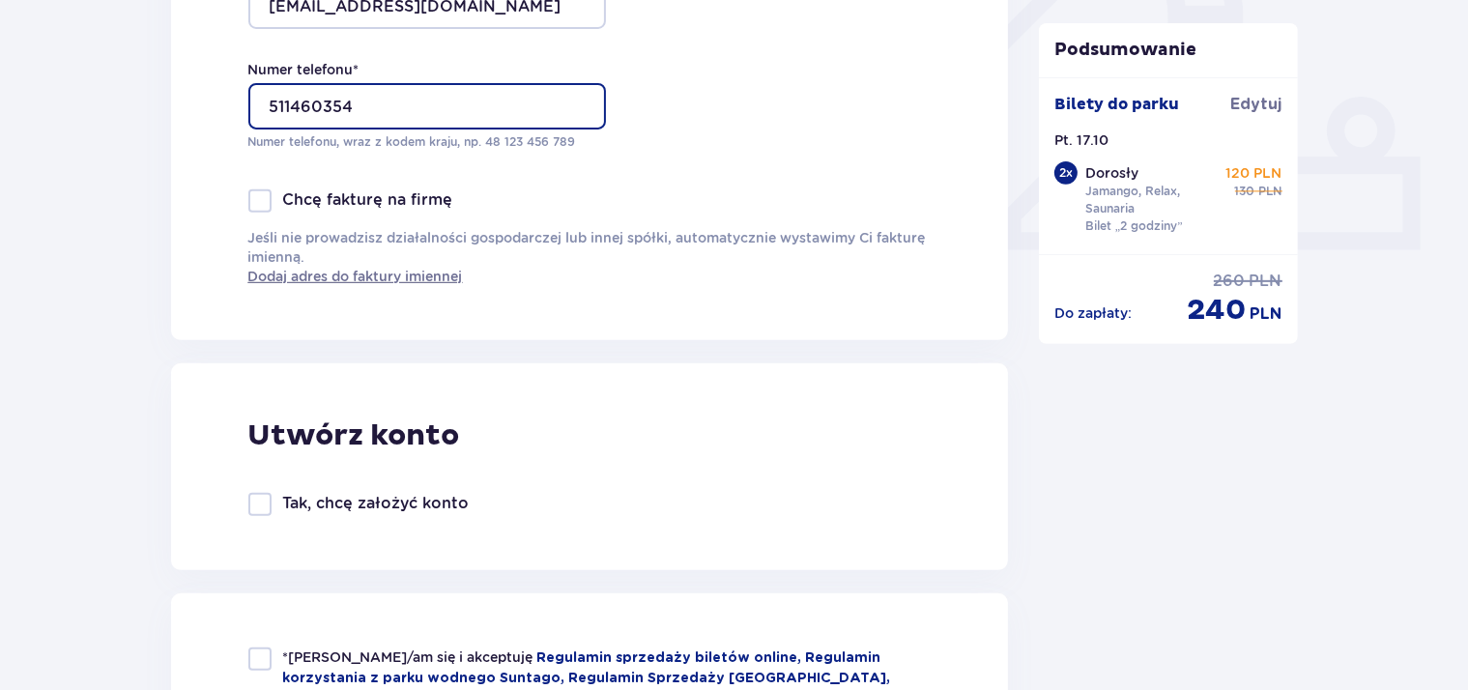
type input "511460354"
drag, startPoint x: 33, startPoint y: 337, endPoint x: 43, endPoint y: 343, distance: 12.1
click at [33, 338] on div "Zamówienie i płatność Dane kontaktowe Imię * [PERSON_NAME] * [PERSON_NAME] Adre…" at bounding box center [734, 609] width 1468 height 2412
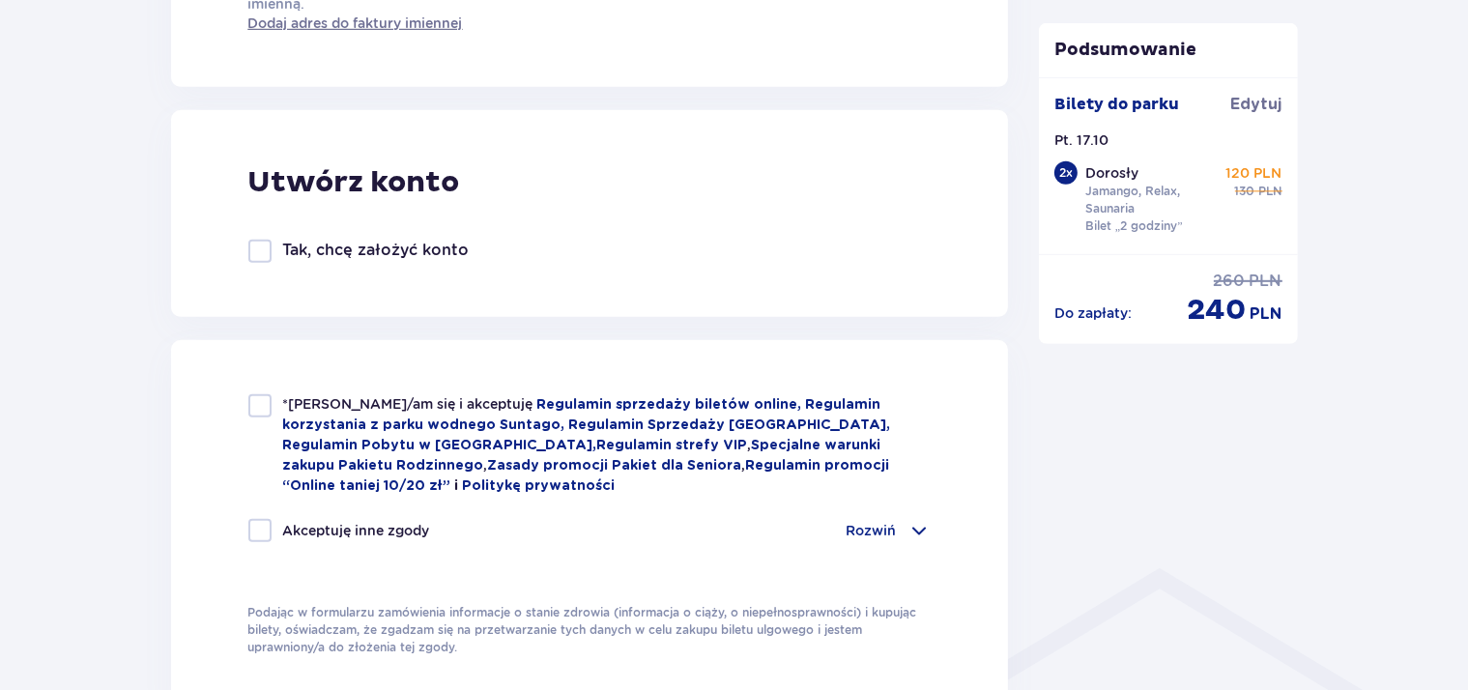
scroll to position [1122, 0]
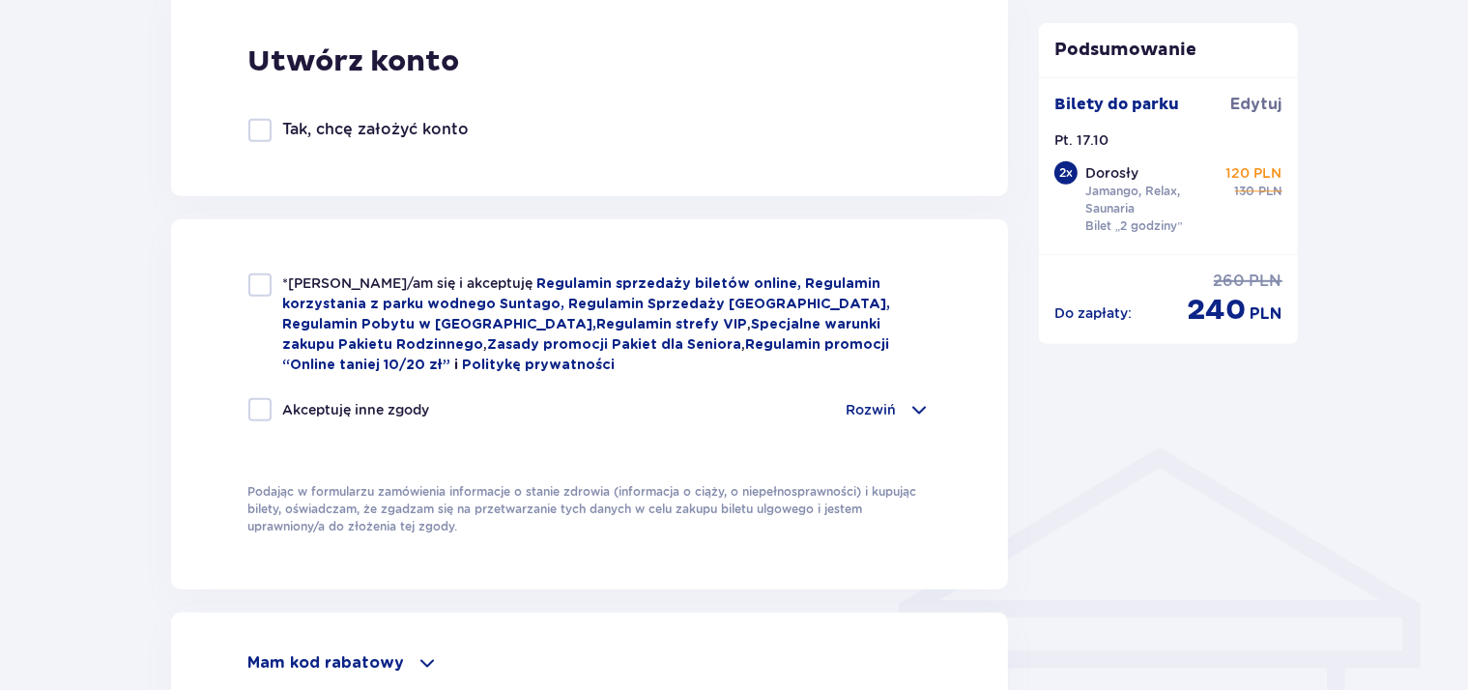
click at [265, 283] on div at bounding box center [259, 284] width 23 height 23
checkbox input "true"
click at [257, 412] on div at bounding box center [259, 409] width 23 height 23
checkbox input "true"
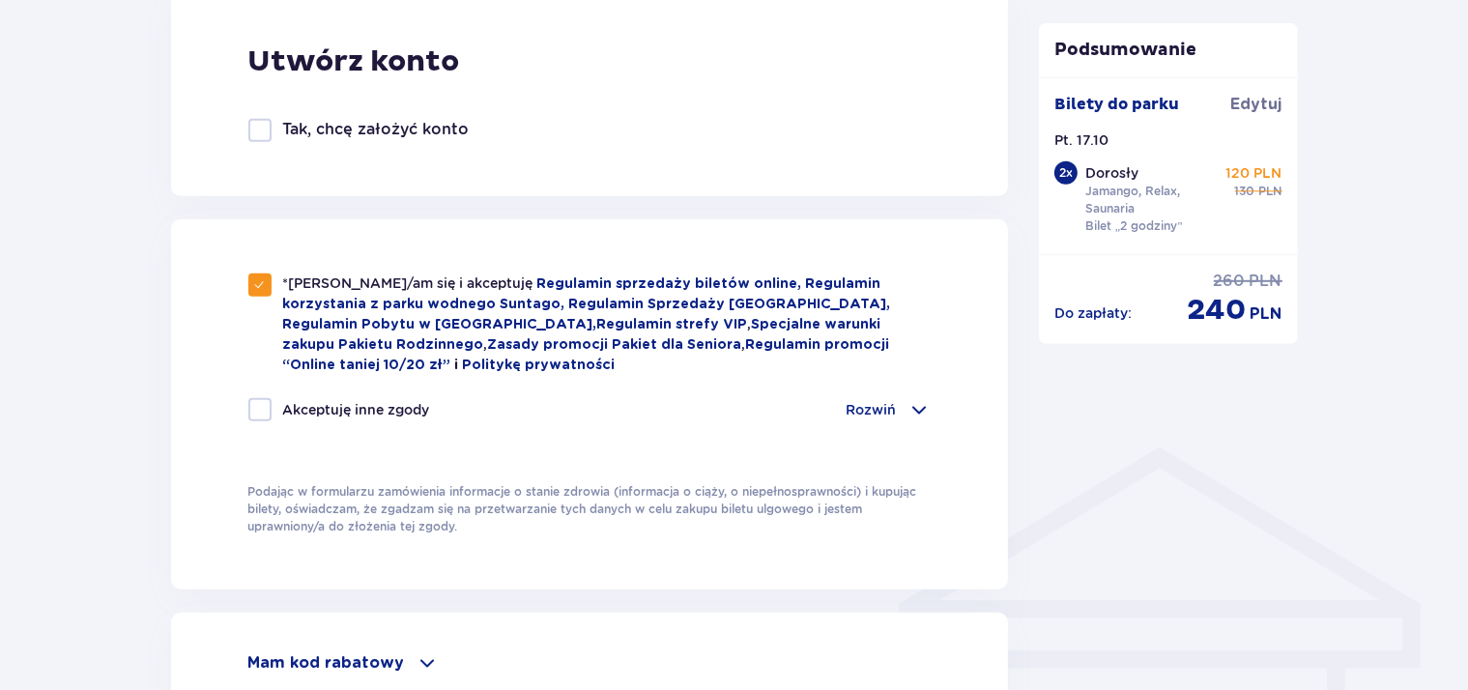
checkbox input "true"
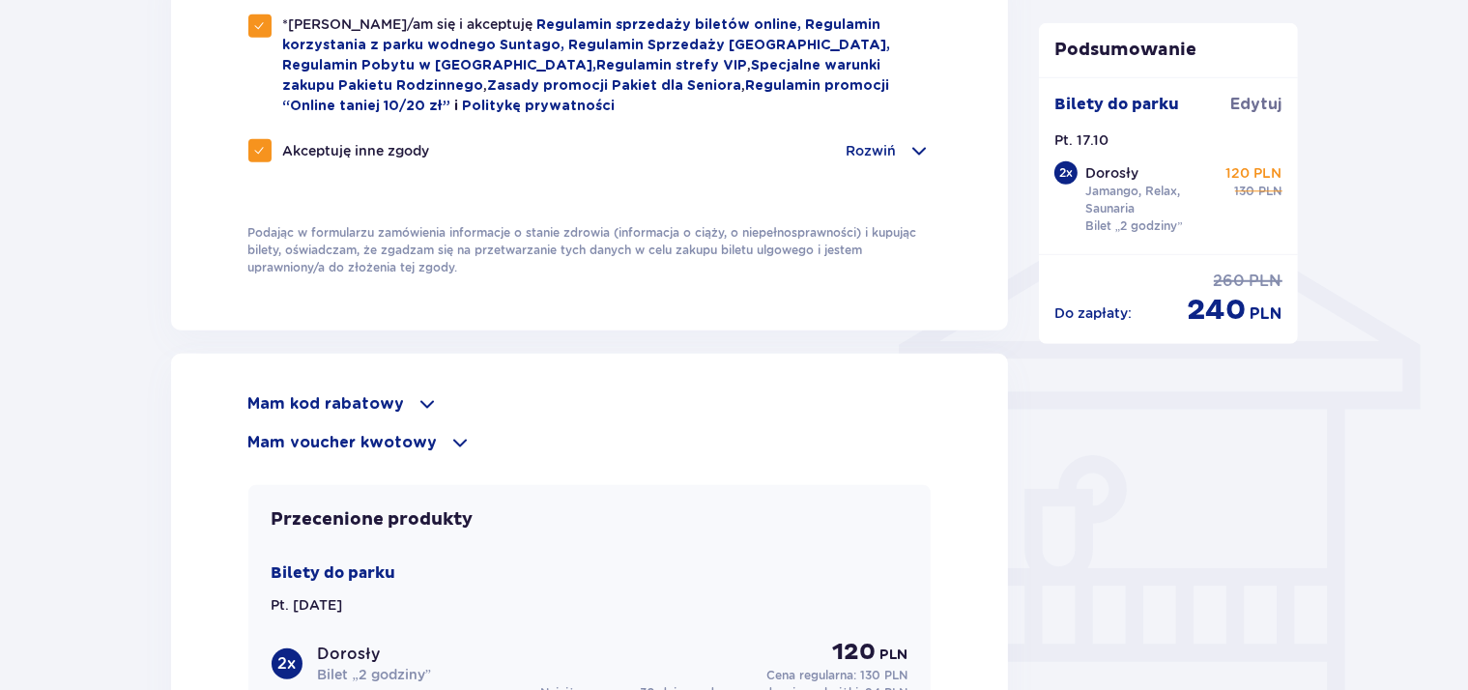
scroll to position [1496, 0]
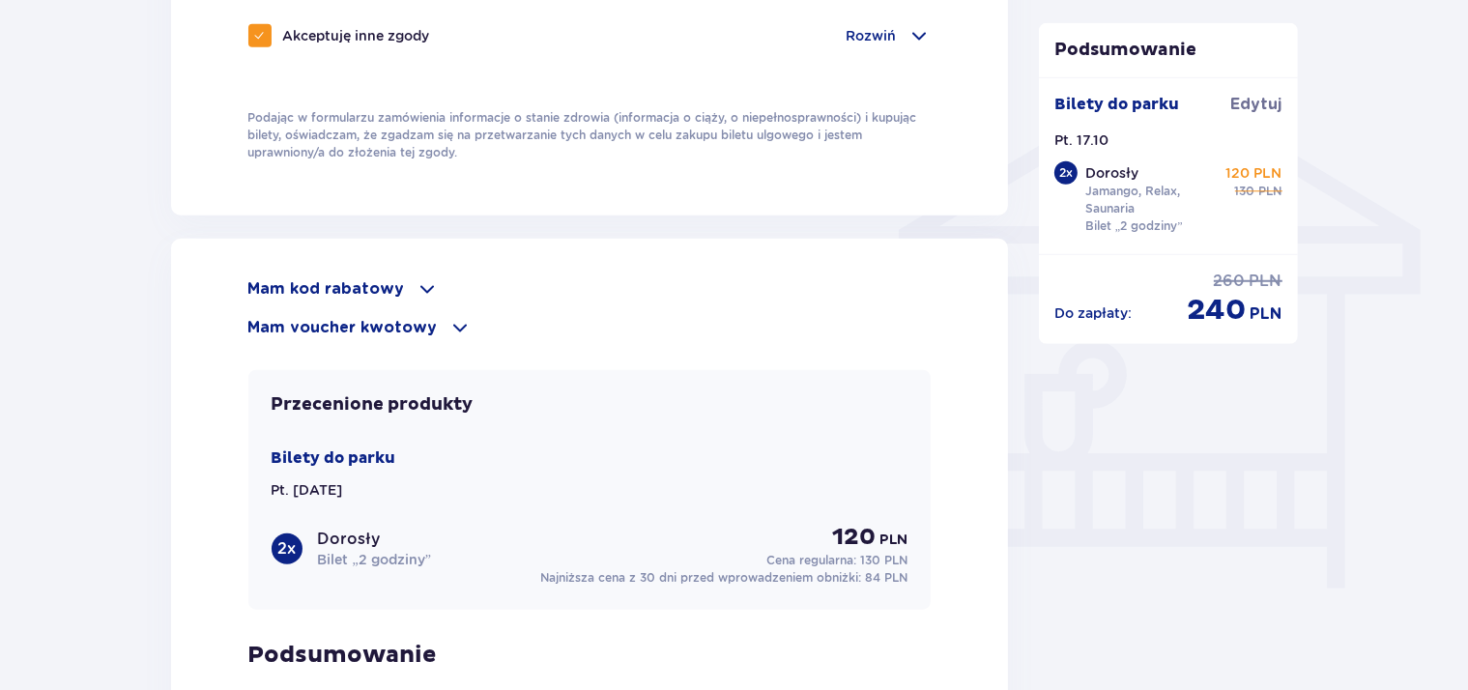
click at [350, 284] on p "Mam kod rabatowy" at bounding box center [326, 288] width 157 height 21
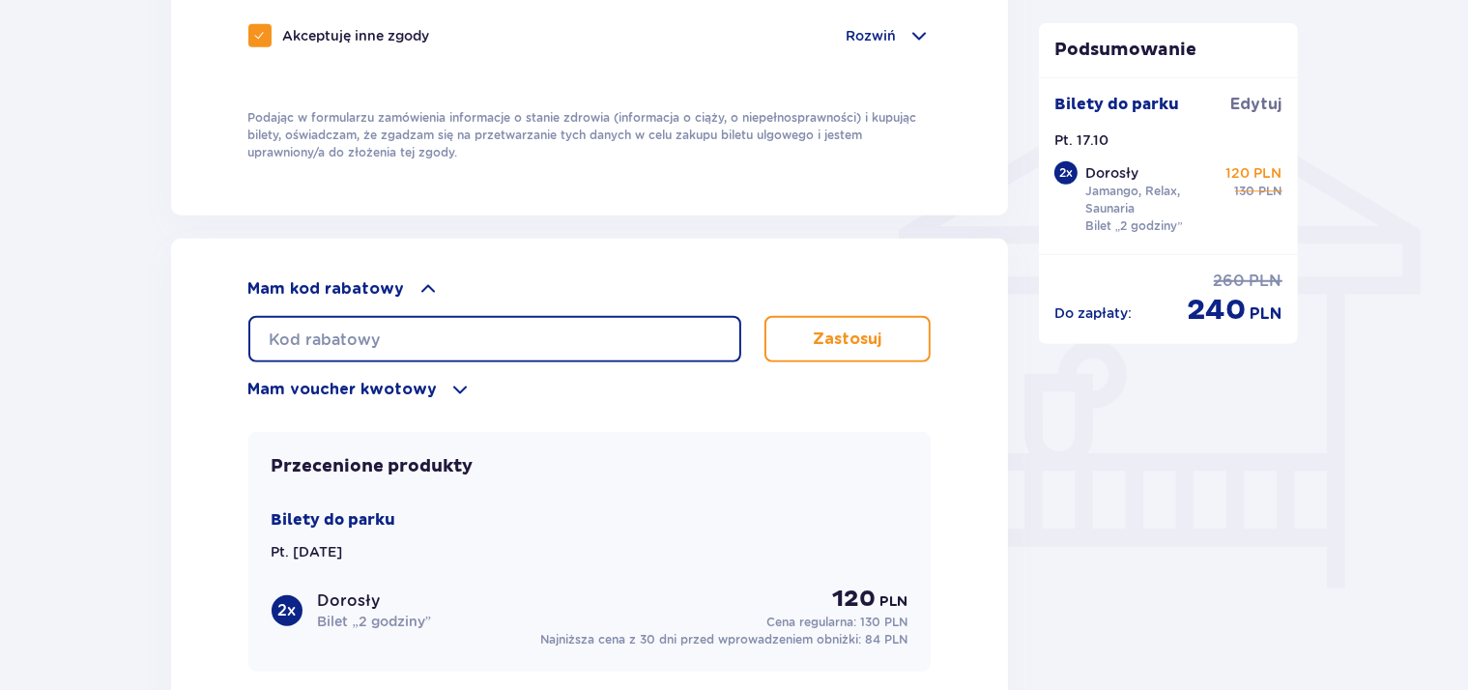
click at [390, 330] on input "text" at bounding box center [494, 339] width 493 height 46
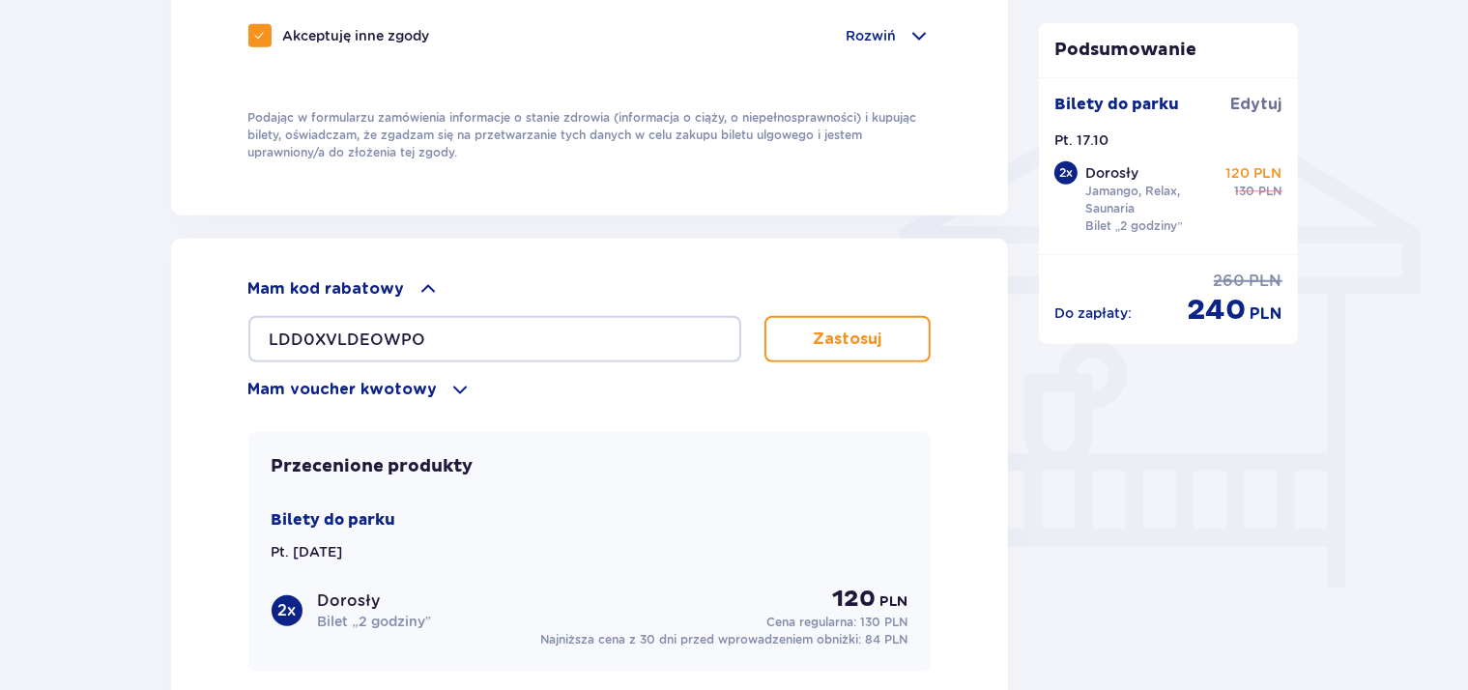
click at [843, 330] on p "Zastosuj" at bounding box center [847, 338] width 69 height 21
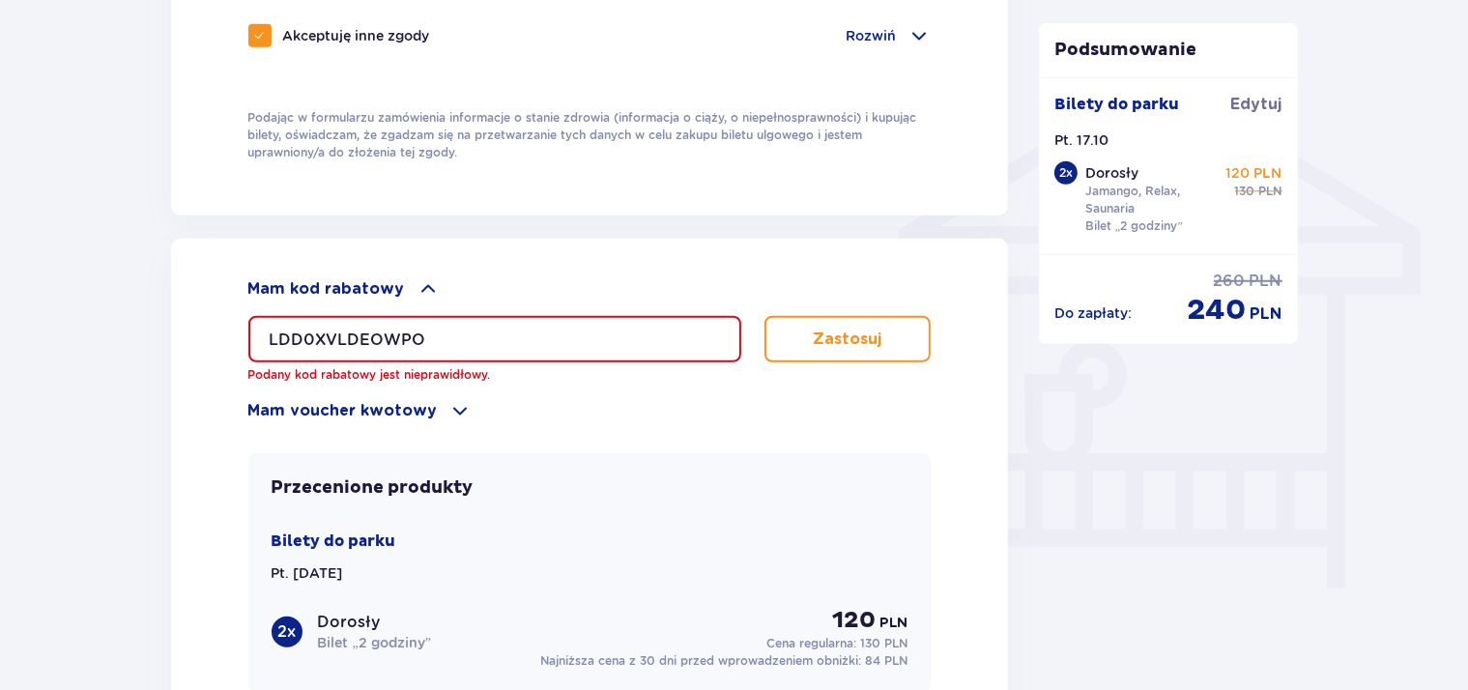
click at [377, 335] on input "LDD0XVLDEOWPO" at bounding box center [494, 339] width 493 height 46
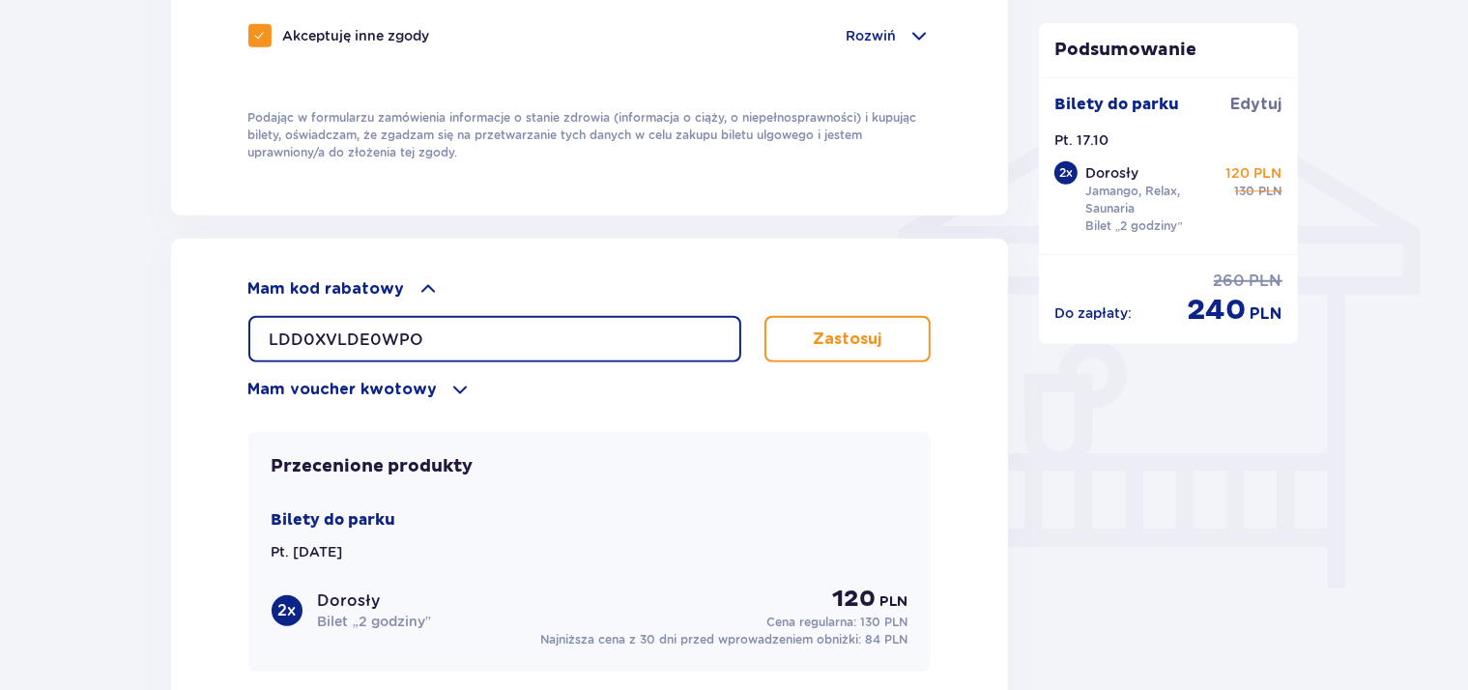
click at [421, 323] on input "LDD0XVLDE0WPO" at bounding box center [494, 339] width 493 height 46
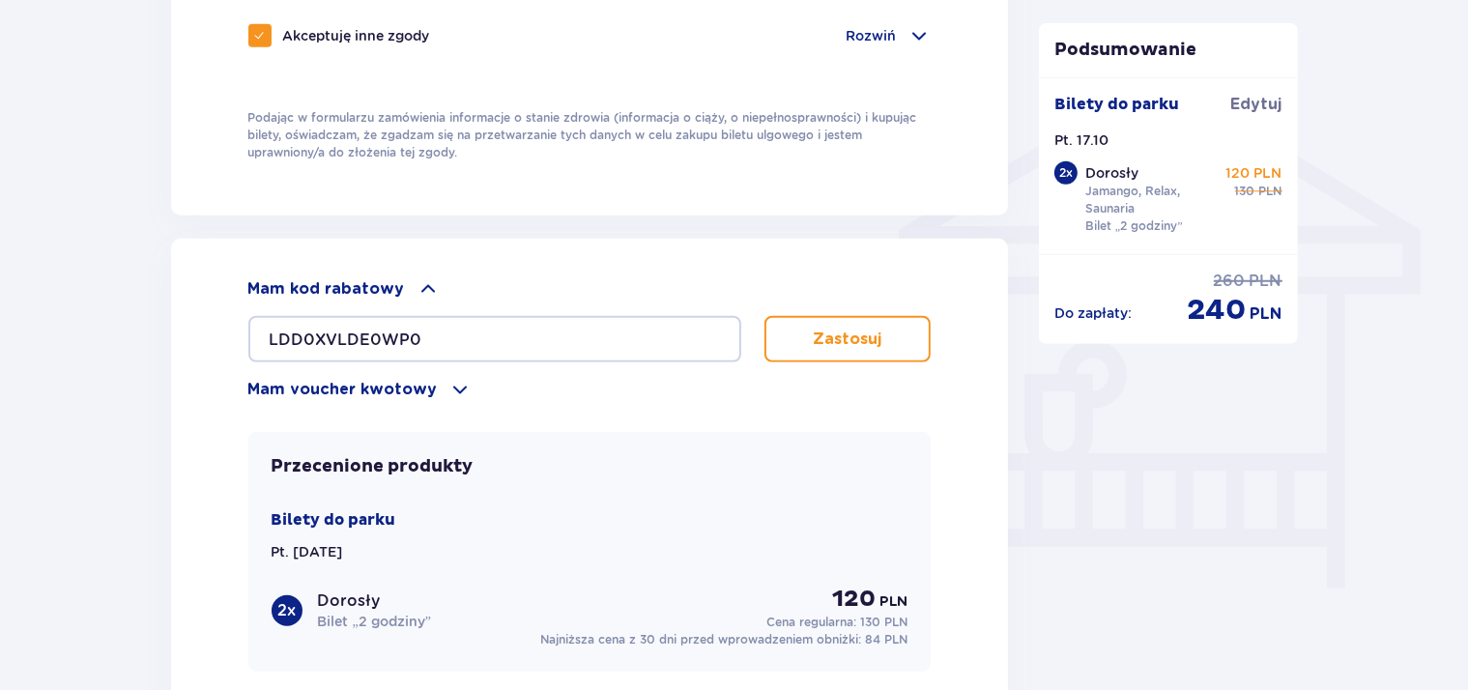
click at [820, 338] on p "Zastosuj" at bounding box center [847, 338] width 69 height 21
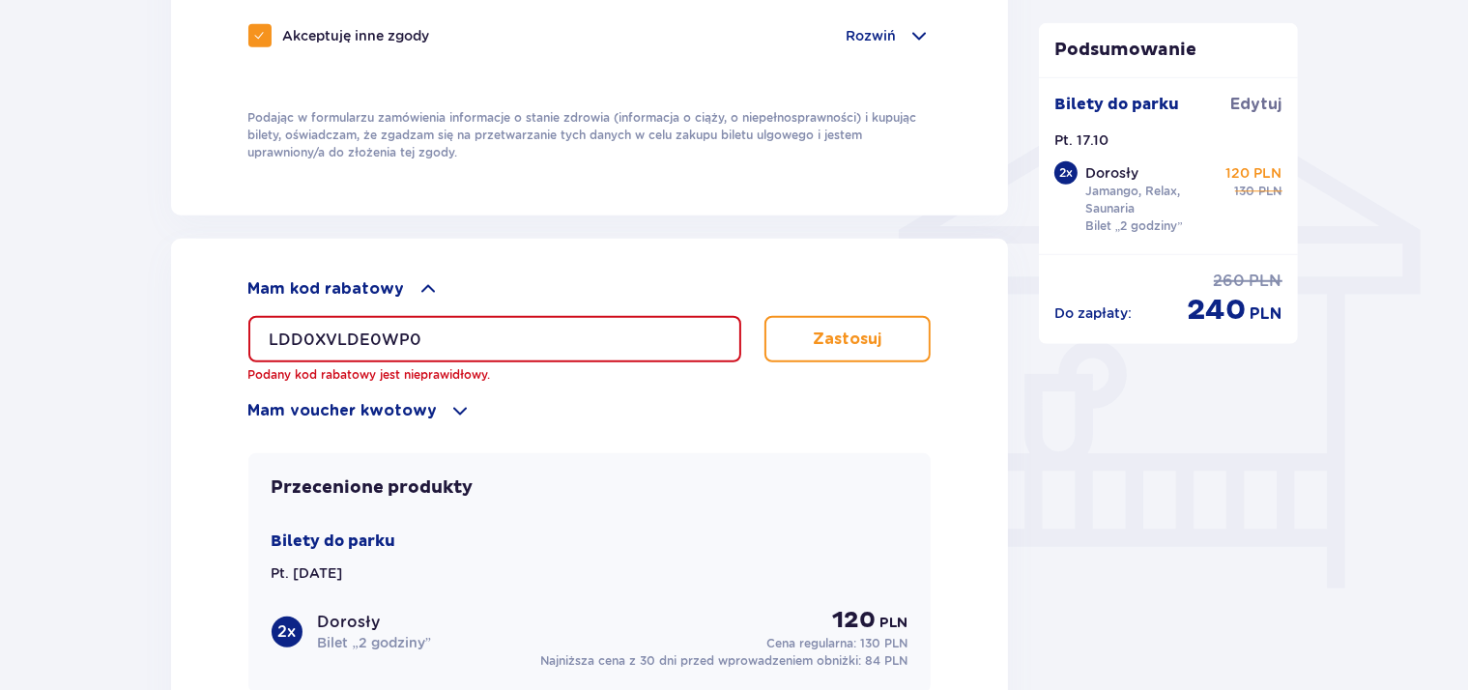
click at [478, 340] on input "LDD0XVLDE0WP0" at bounding box center [494, 339] width 493 height 46
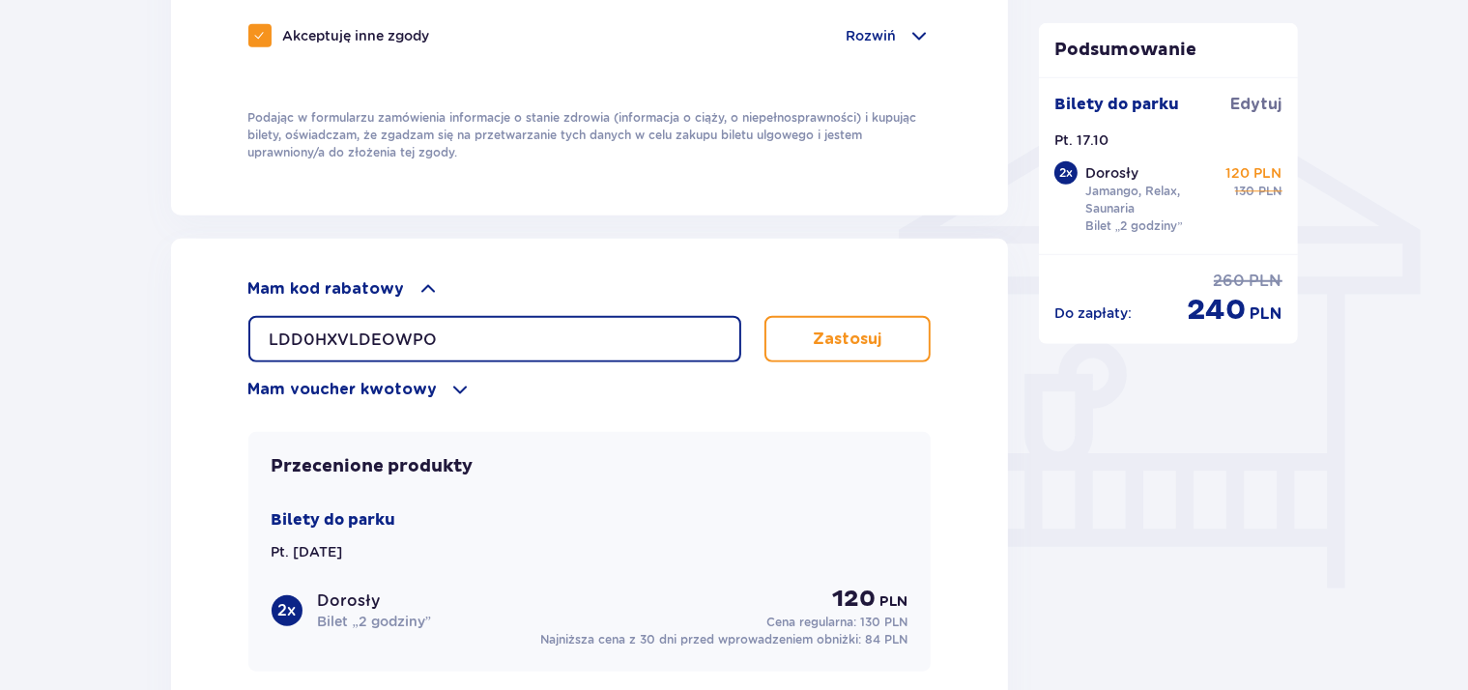
type input "LDD0HXVLDEOWPO"
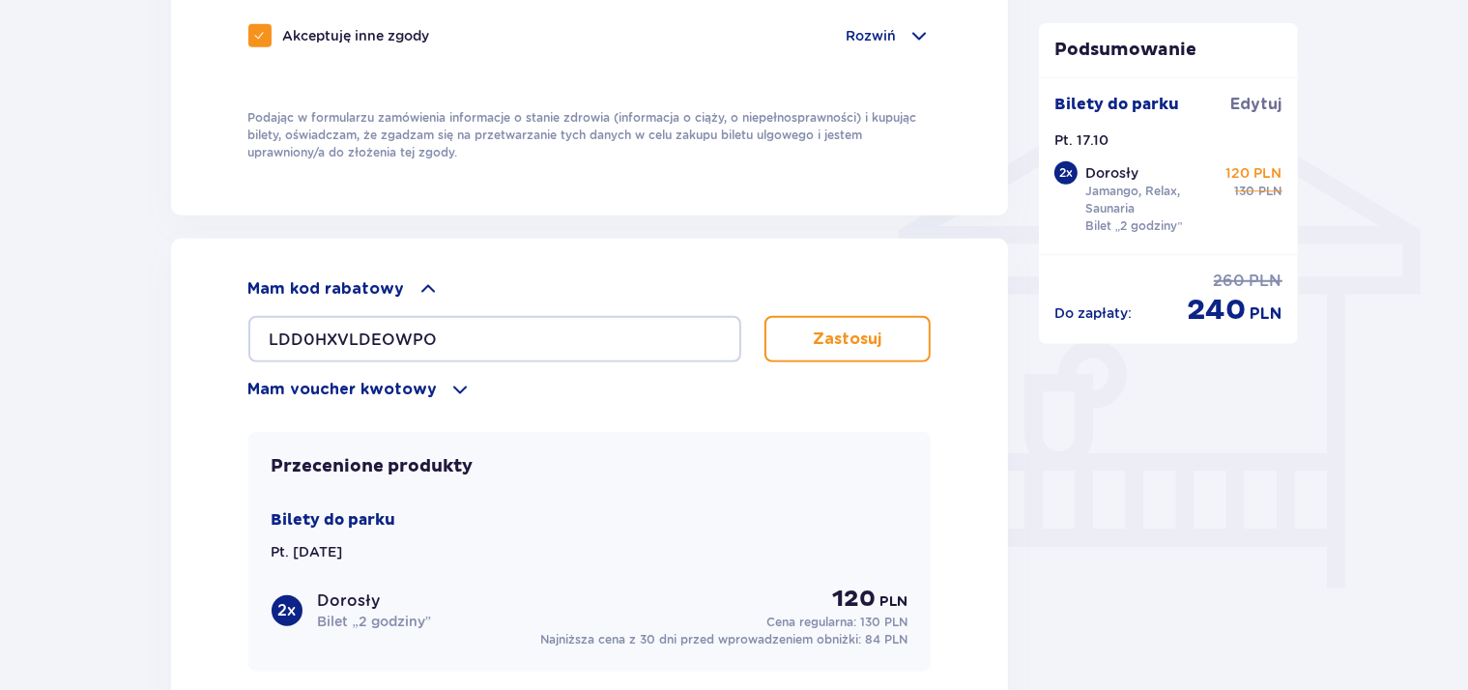
click at [814, 352] on button "Zastosuj" at bounding box center [847, 339] width 167 height 46
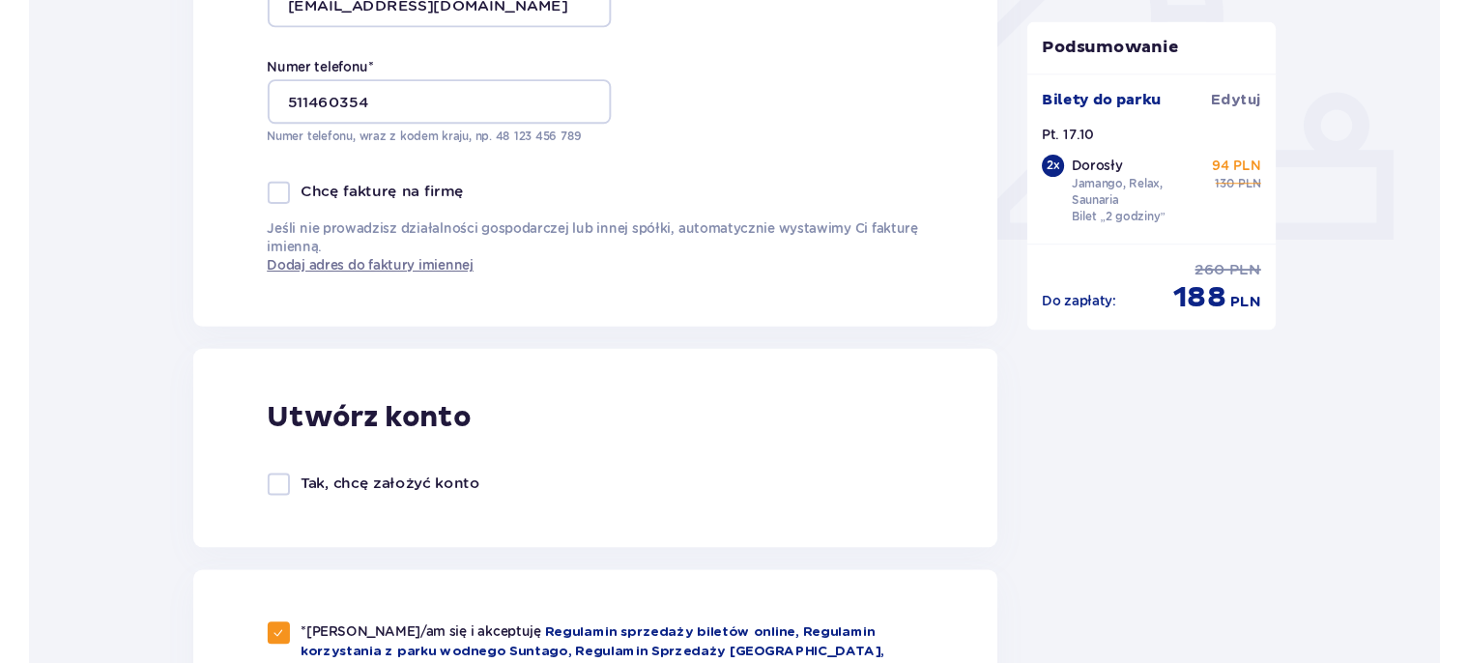
scroll to position [0, 0]
